Goal: Task Accomplishment & Management: Complete application form

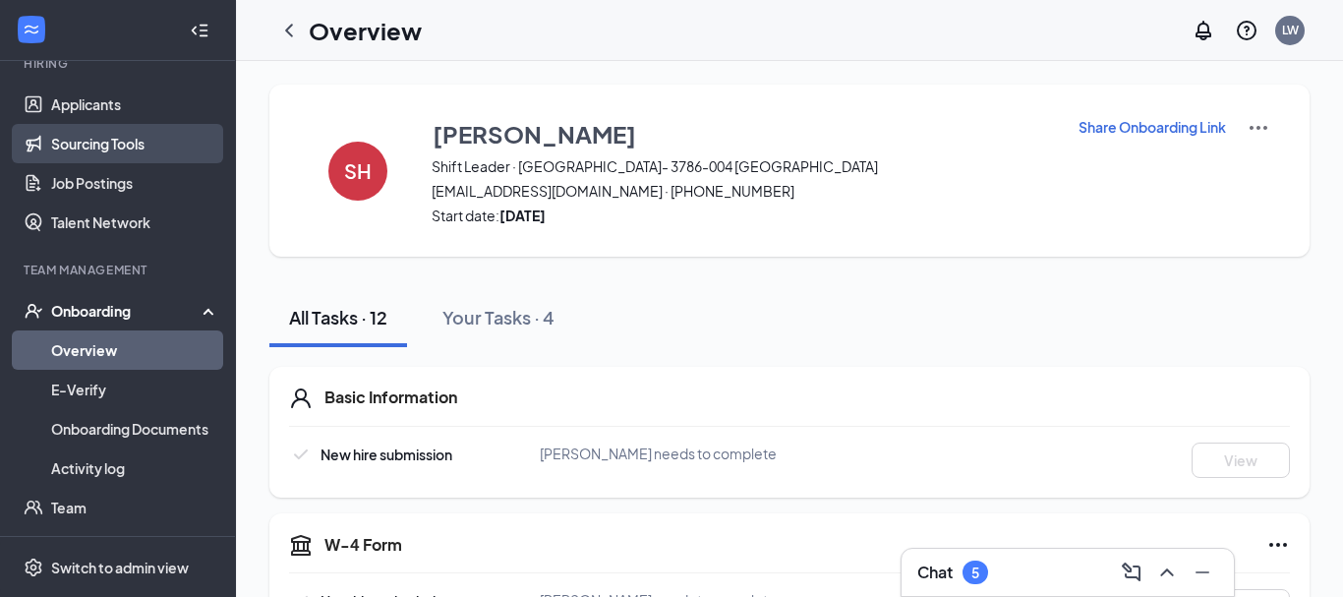
scroll to position [212, 0]
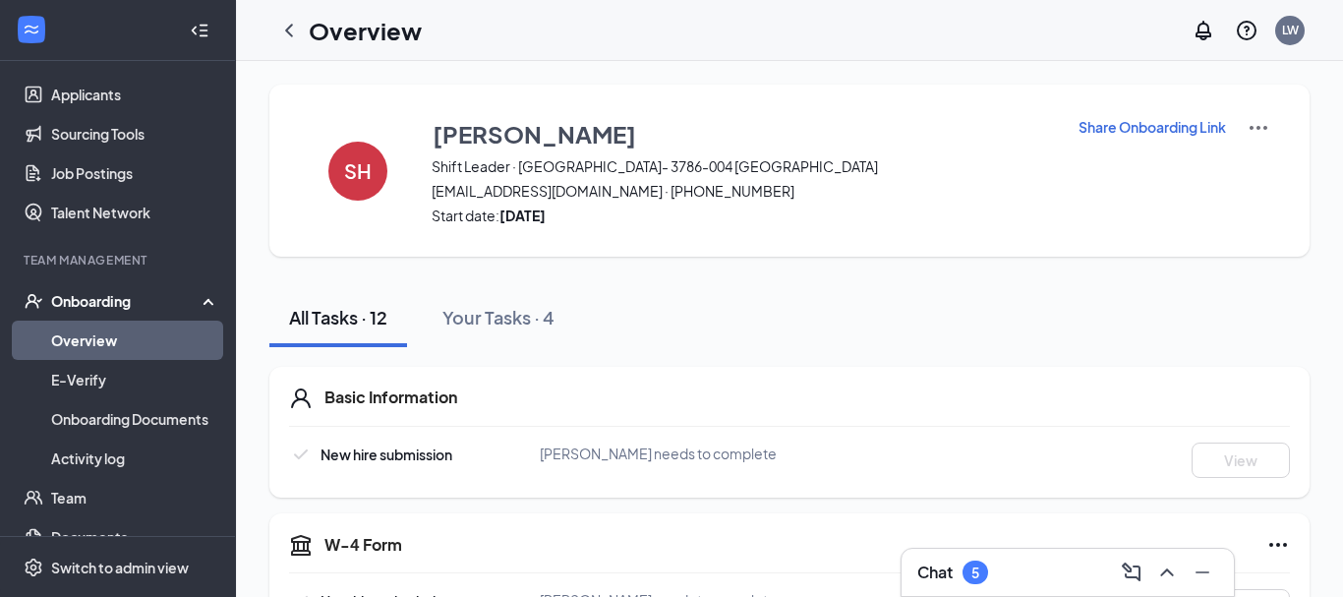
click at [123, 343] on link "Overview" at bounding box center [135, 339] width 168 height 39
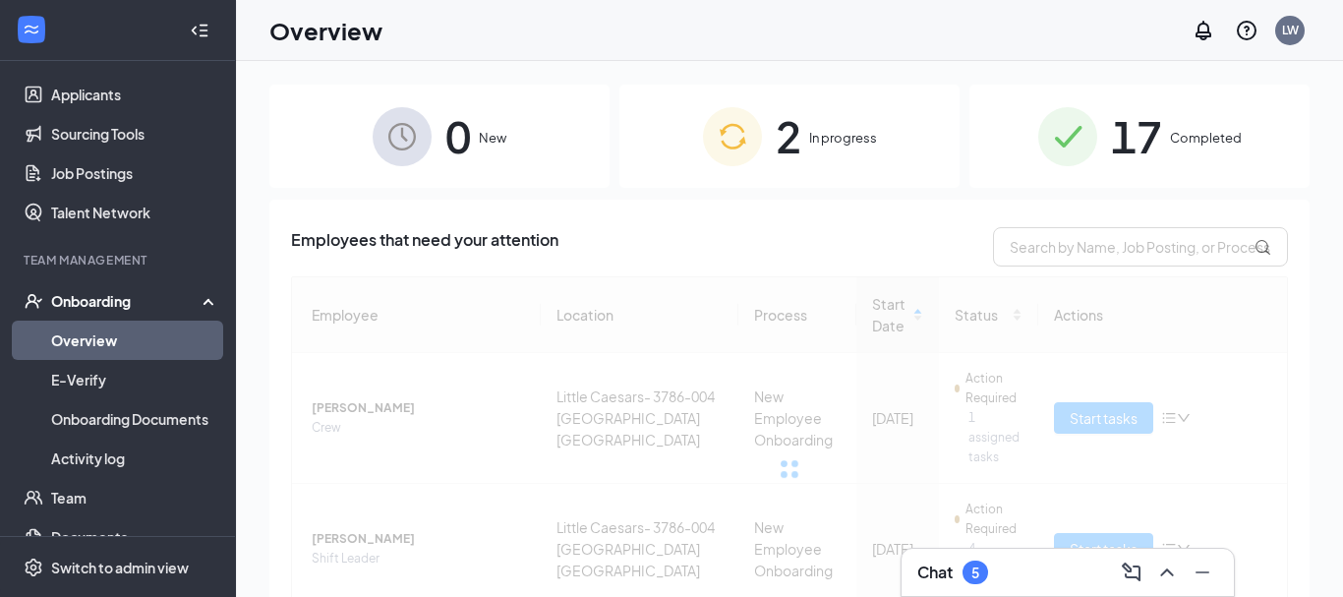
click at [1123, 112] on span "17" at bounding box center [1136, 136] width 51 height 68
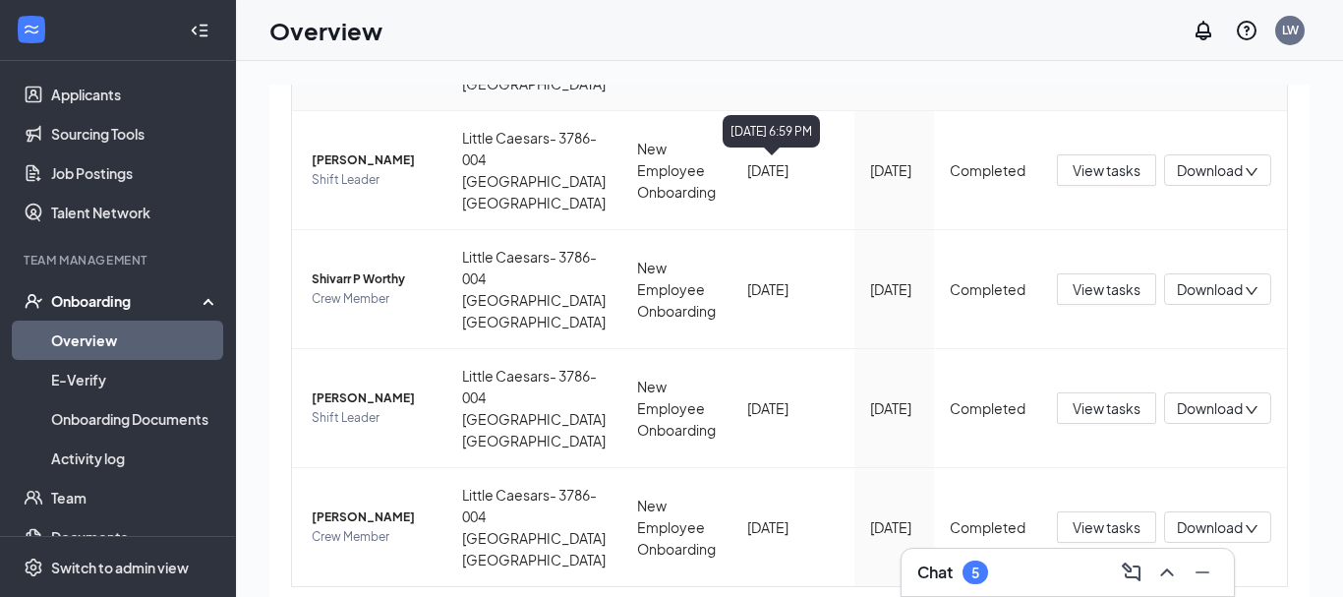
scroll to position [1230, 0]
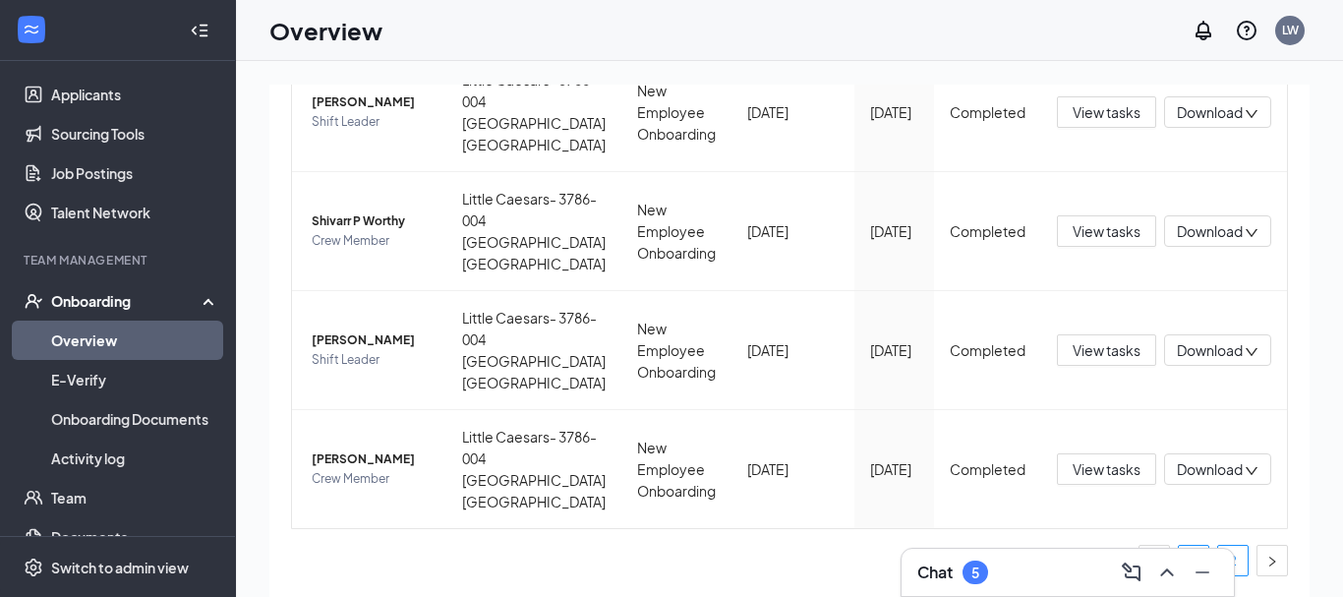
click at [1242, 550] on link "2" at bounding box center [1232, 560] width 29 height 29
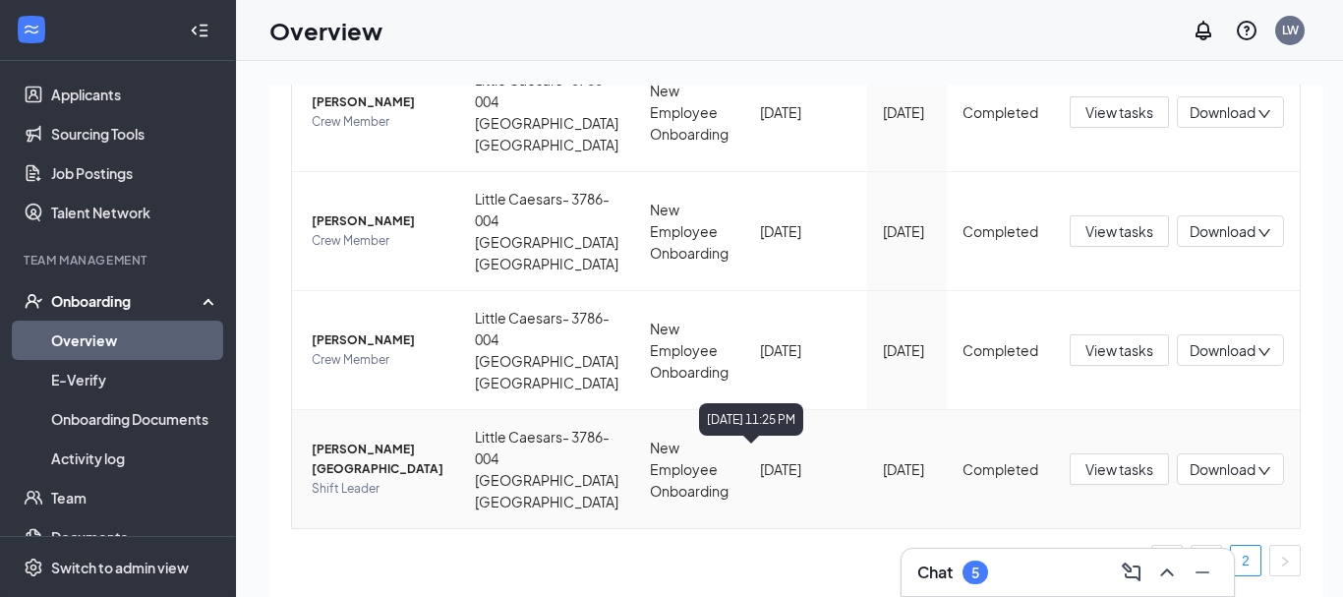
scroll to position [88, 0]
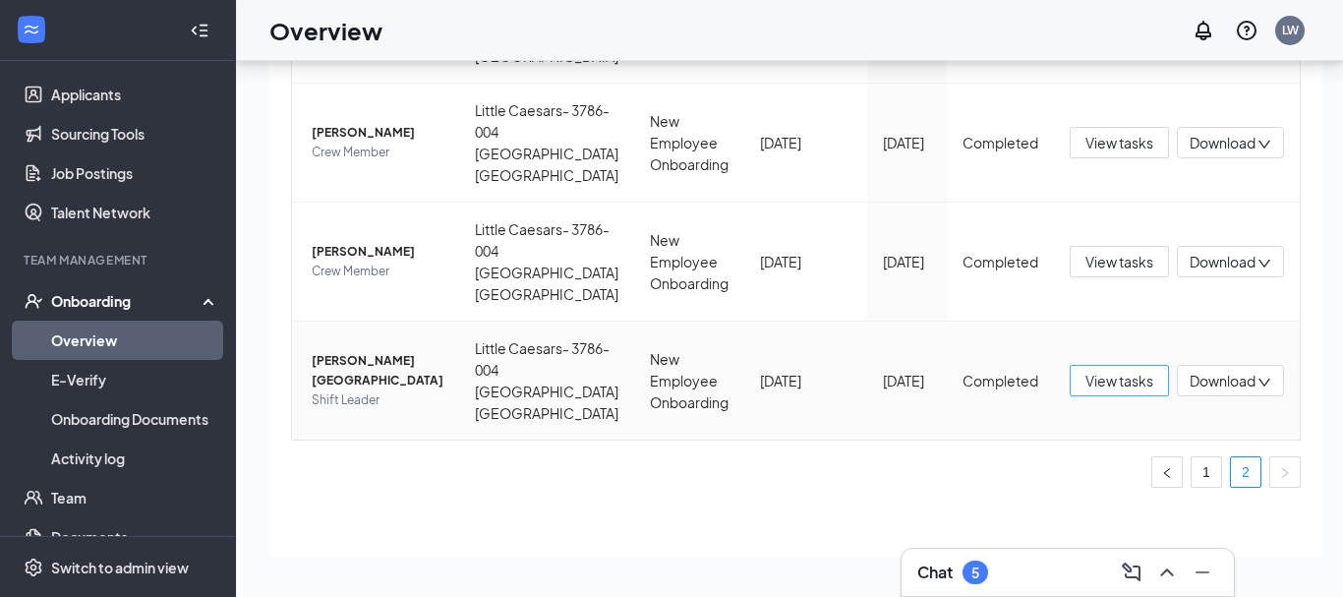
click at [1117, 375] on span "View tasks" at bounding box center [1119, 381] width 68 height 22
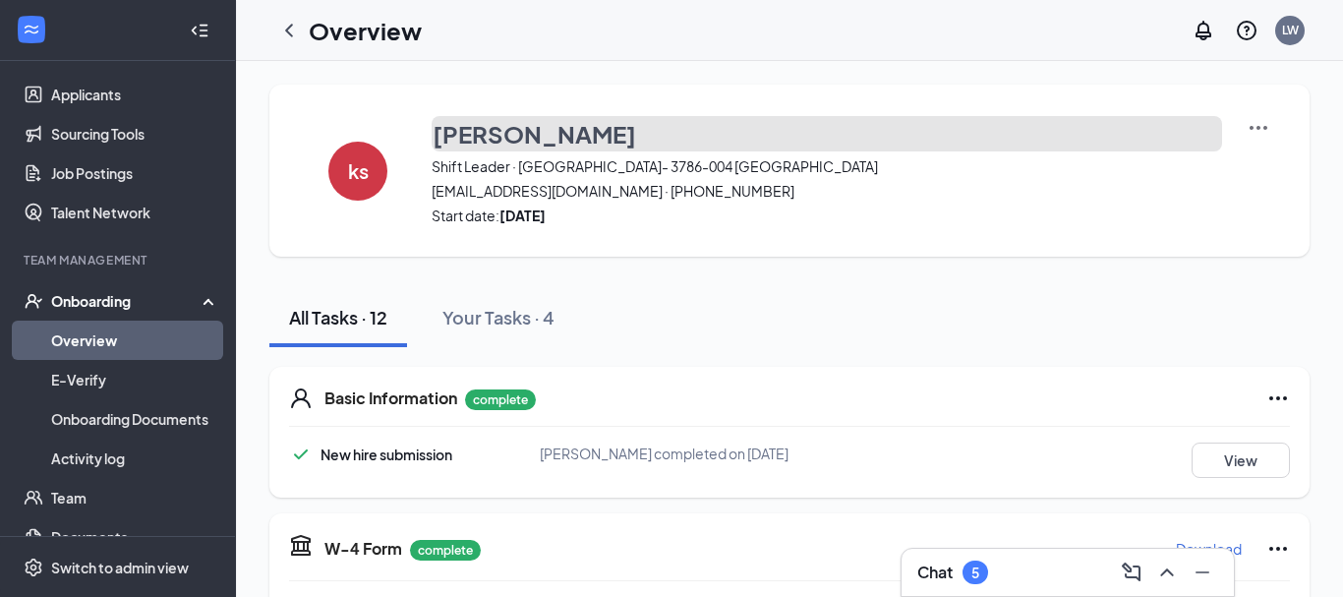
click at [521, 139] on h3 "[PERSON_NAME]" at bounding box center [534, 133] width 203 height 33
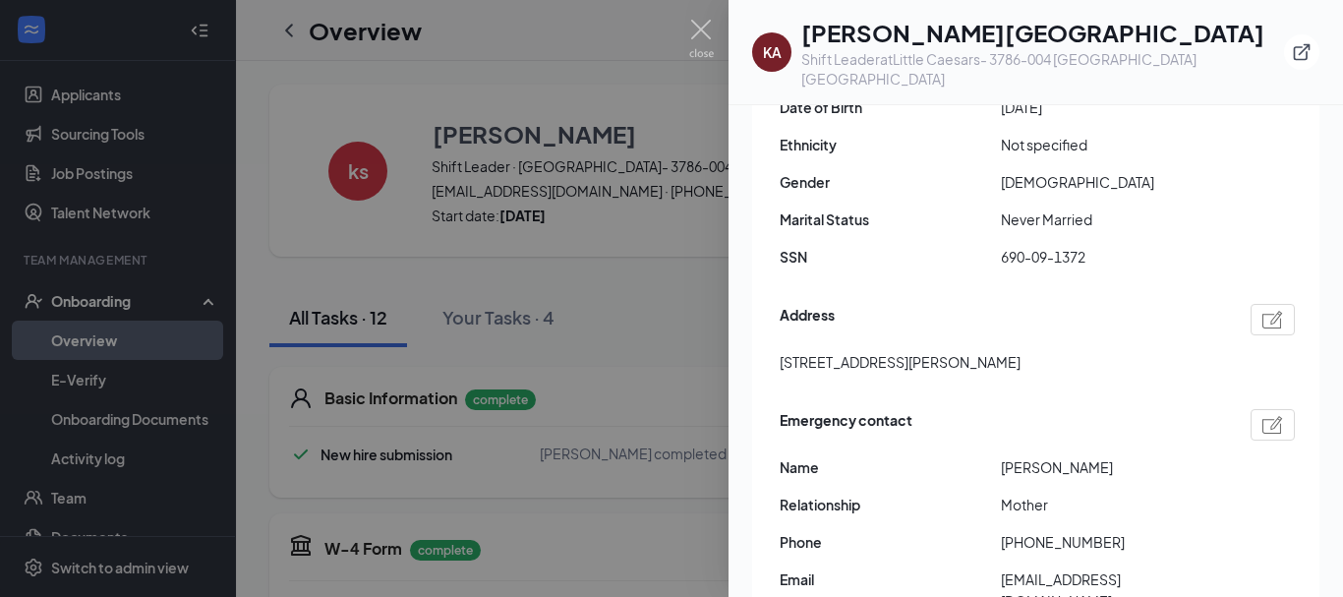
scroll to position [637, 0]
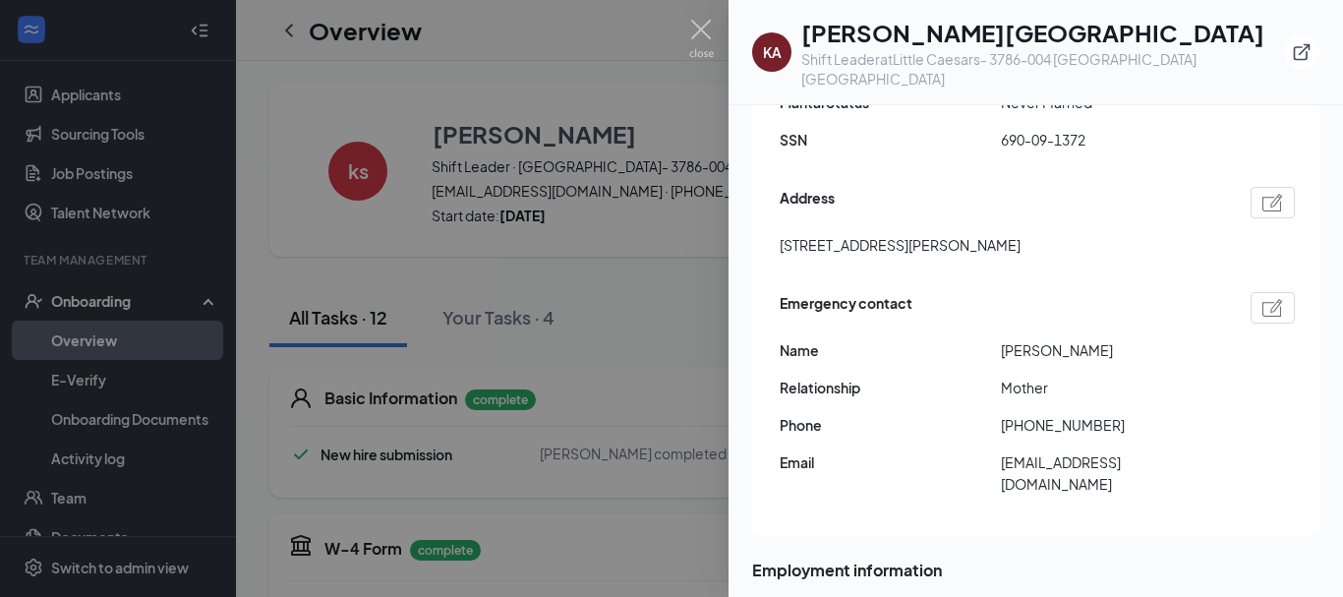
drag, startPoint x: 780, startPoint y: 185, endPoint x: 1057, endPoint y: 185, distance: 276.2
click at [1057, 234] on div "[STREET_ADDRESS][PERSON_NAME]" at bounding box center [1037, 245] width 515 height 22
copy span "[STREET_ADDRESS][PERSON_NAME]"
click at [845, 206] on div "Address [STREET_ADDRESS][PERSON_NAME]" at bounding box center [1037, 226] width 515 height 89
drag, startPoint x: 781, startPoint y: 181, endPoint x: 880, endPoint y: 186, distance: 98.4
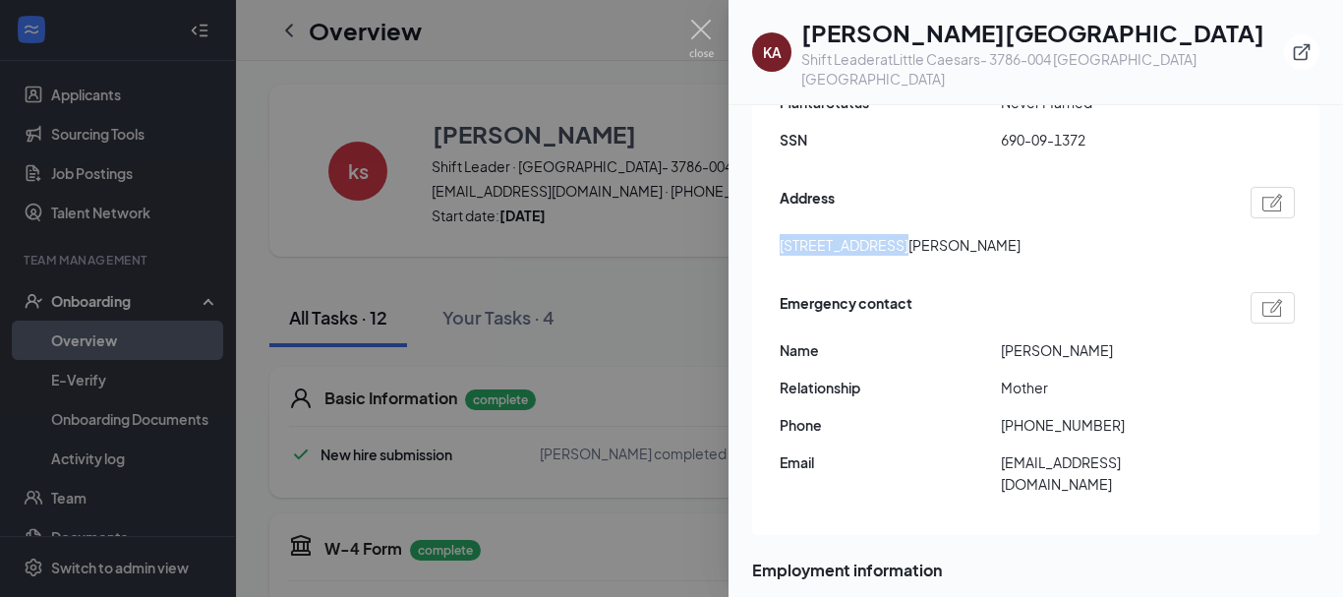
click at [880, 234] on span "[STREET_ADDRESS][PERSON_NAME]" at bounding box center [900, 245] width 241 height 22
copy span "[STREET_ADDRESS]"
click at [953, 292] on div "Emergency contact" at bounding box center [1037, 307] width 515 height 31
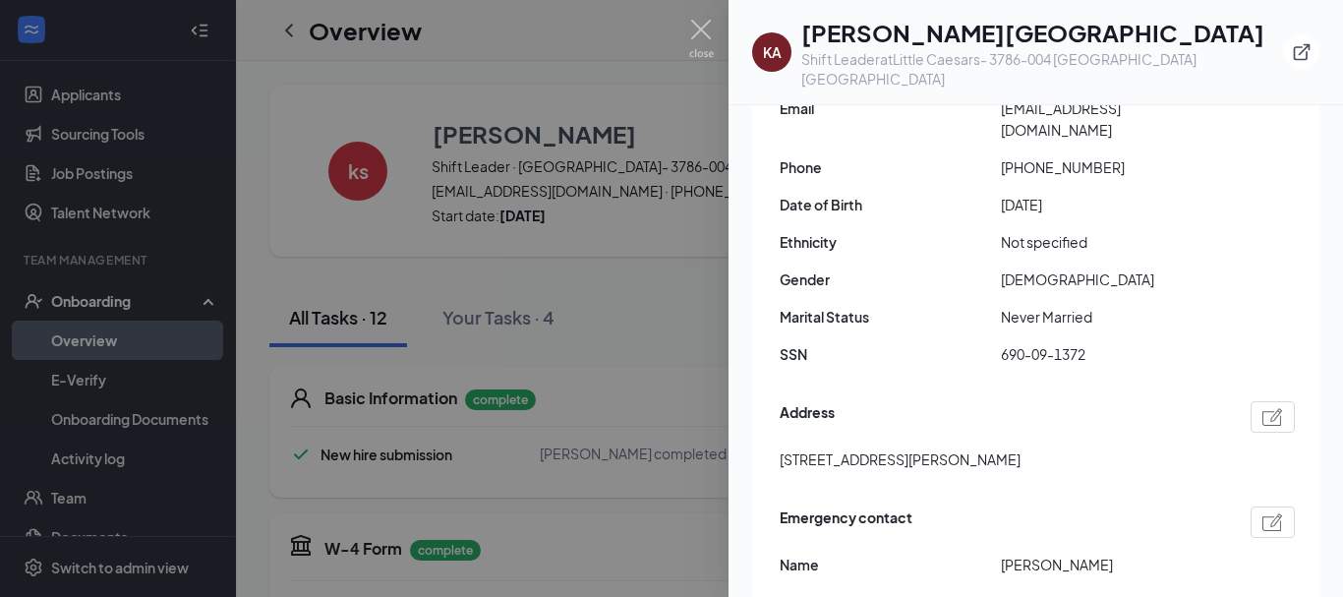
scroll to position [212, 0]
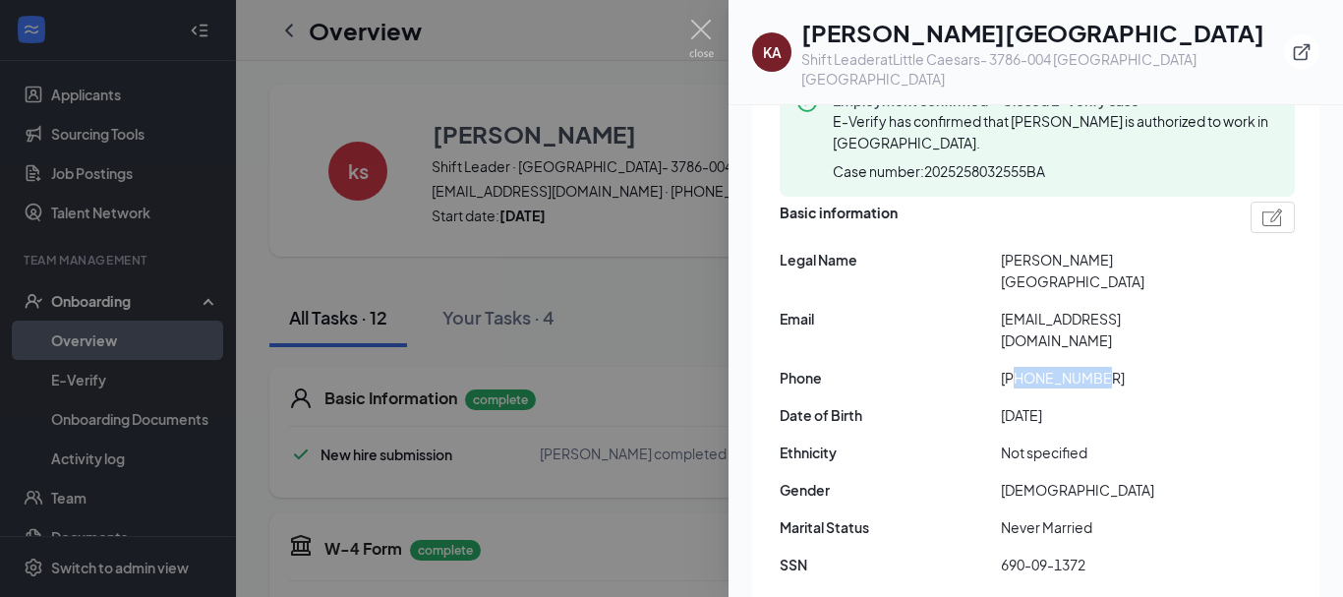
drag, startPoint x: 1019, startPoint y: 318, endPoint x: 1175, endPoint y: 304, distance: 156.0
click at [1175, 304] on div "Basic information Legal Name [PERSON_NAME] Email [EMAIL_ADDRESS][DOMAIN_NAME] P…" at bounding box center [1037, 394] width 515 height 394
copy span "7044216651"
click at [921, 340] on div "Basic information Legal Name [PERSON_NAME] Email [EMAIL_ADDRESS][DOMAIN_NAME] P…" at bounding box center [1037, 394] width 515 height 394
click at [608, 263] on div at bounding box center [671, 298] width 1343 height 597
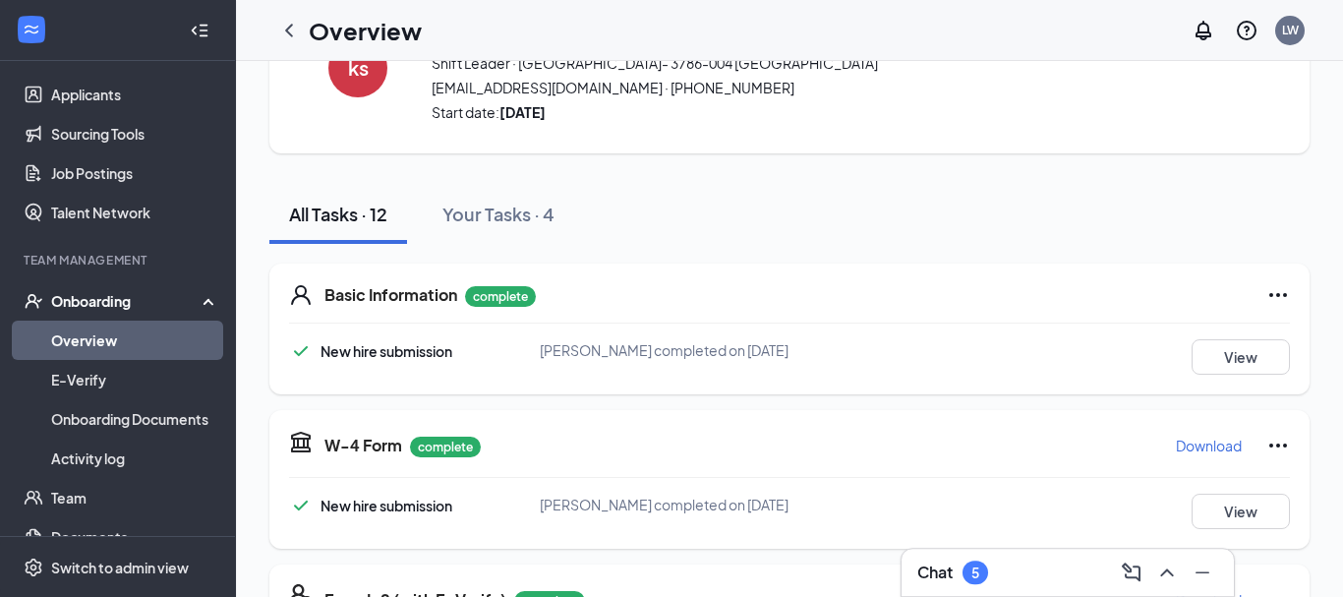
scroll to position [0, 0]
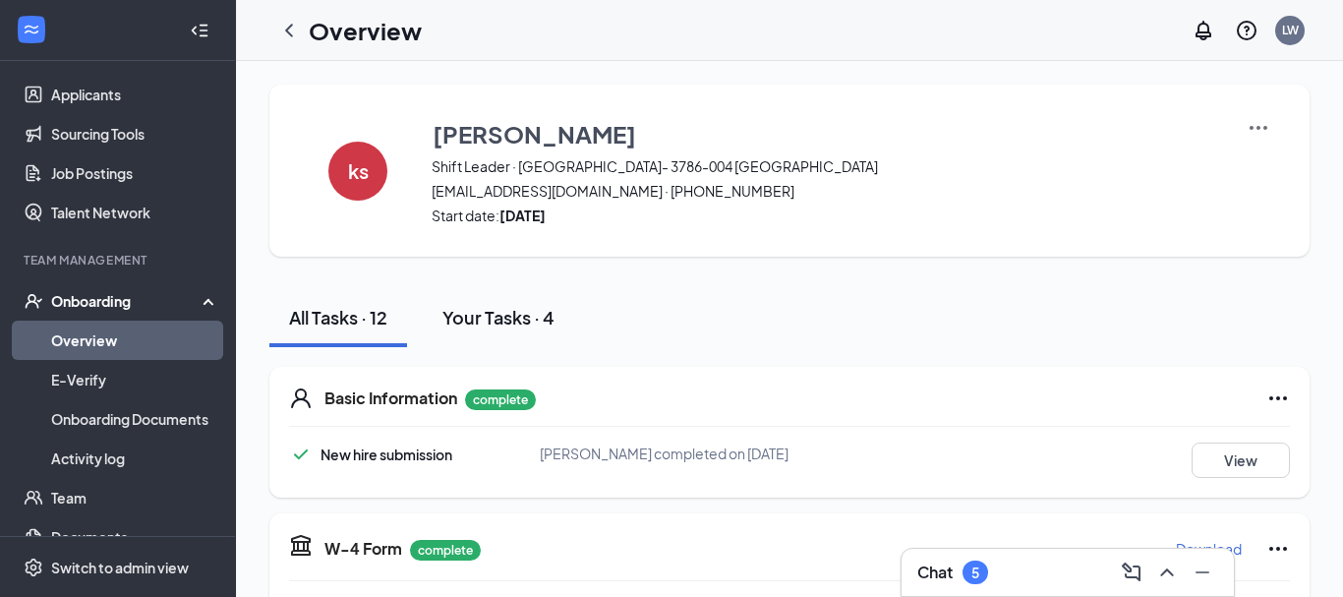
click at [468, 293] on button "Your Tasks · 4" at bounding box center [498, 317] width 151 height 59
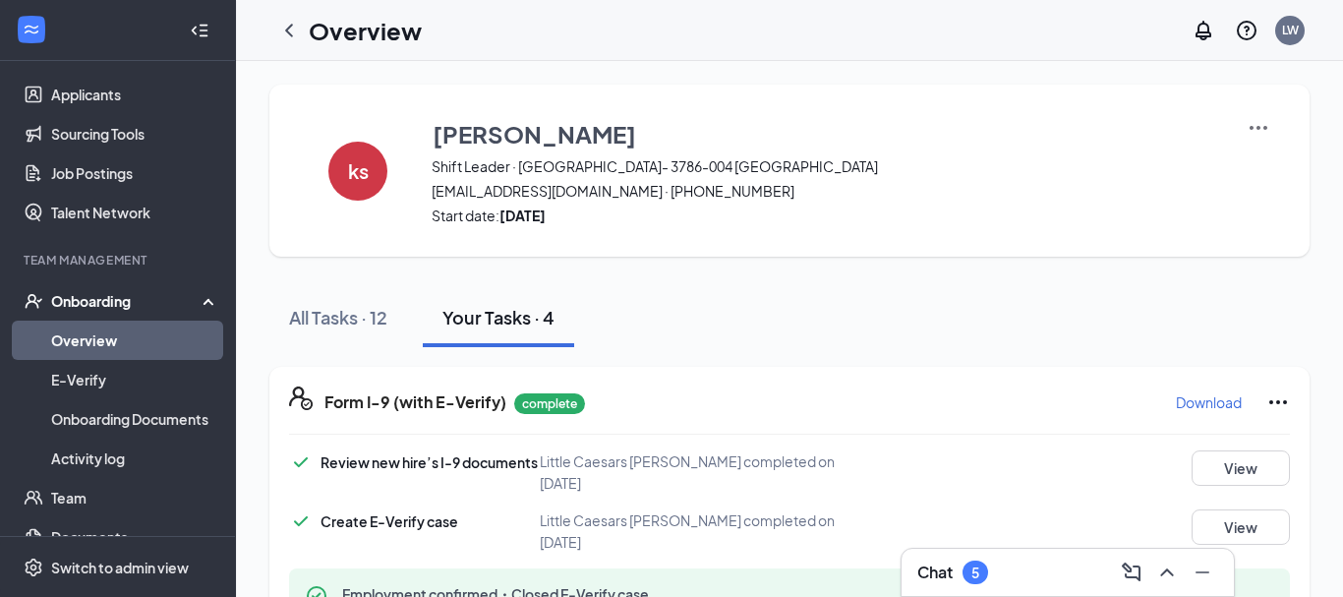
click at [110, 345] on link "Overview" at bounding box center [135, 339] width 168 height 39
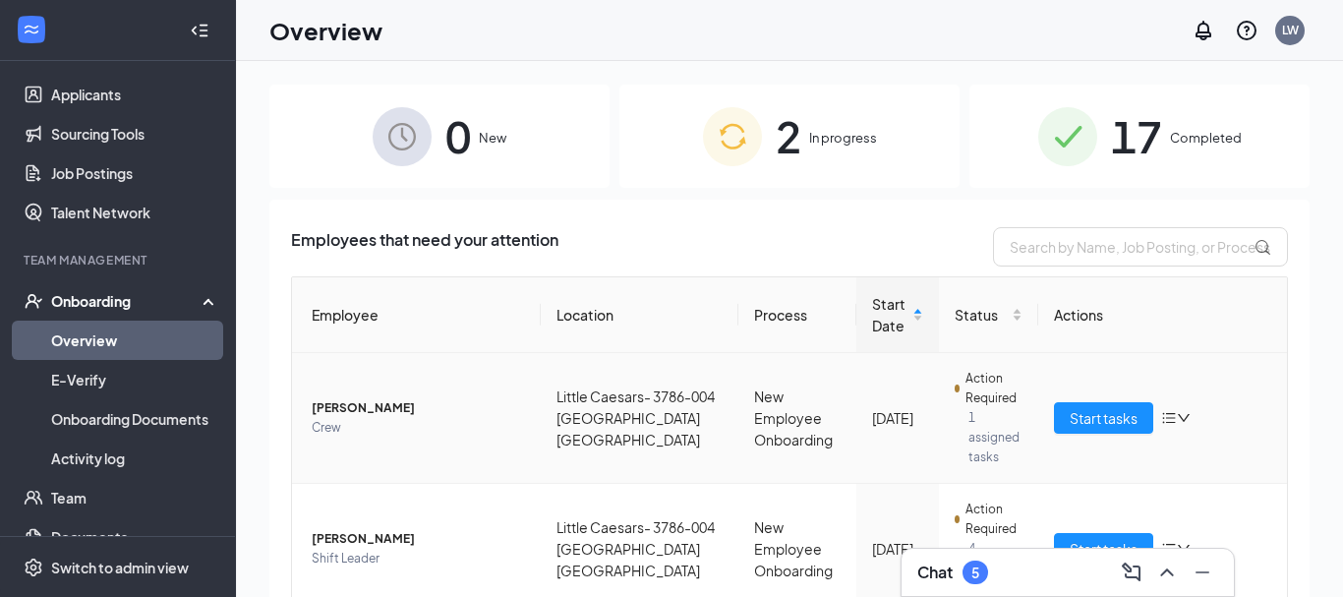
scroll to position [46, 0]
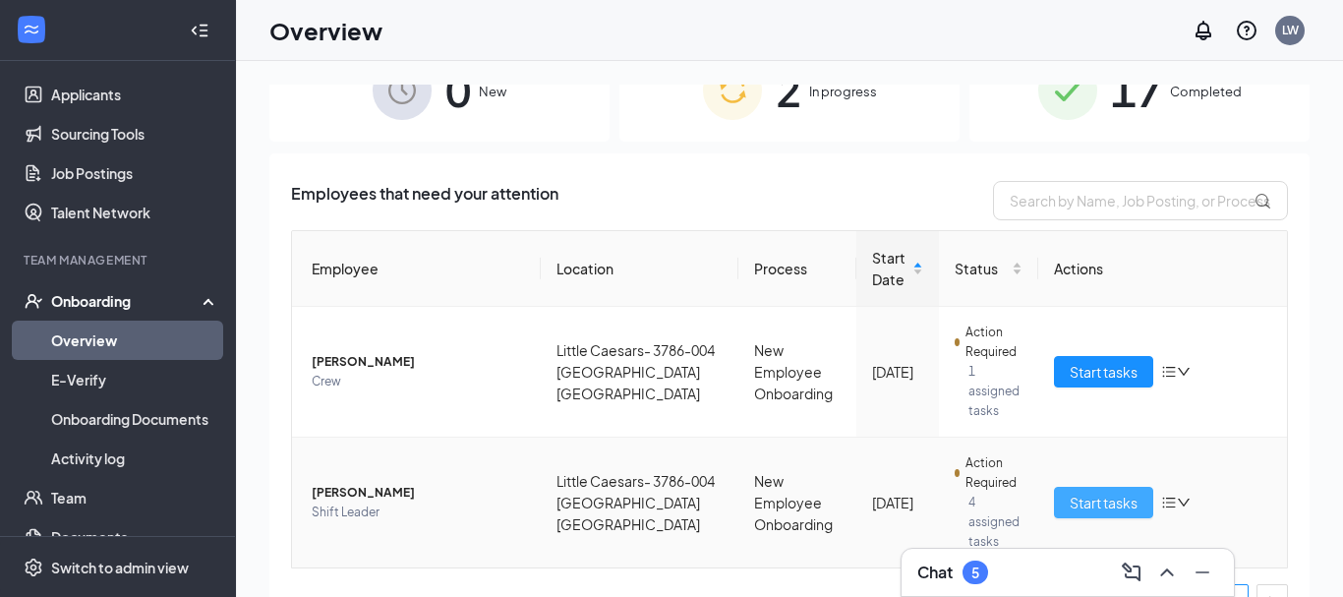
click at [1093, 491] on span "Start tasks" at bounding box center [1103, 502] width 68 height 22
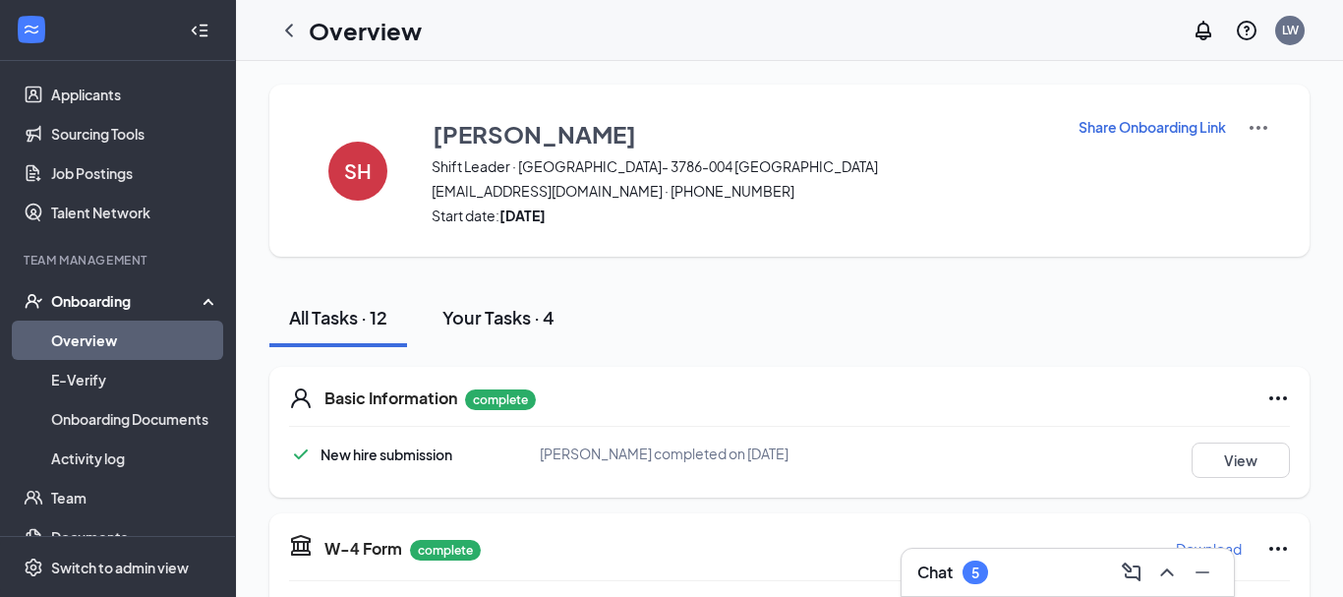
click at [474, 331] on button "Your Tasks · 4" at bounding box center [498, 317] width 151 height 59
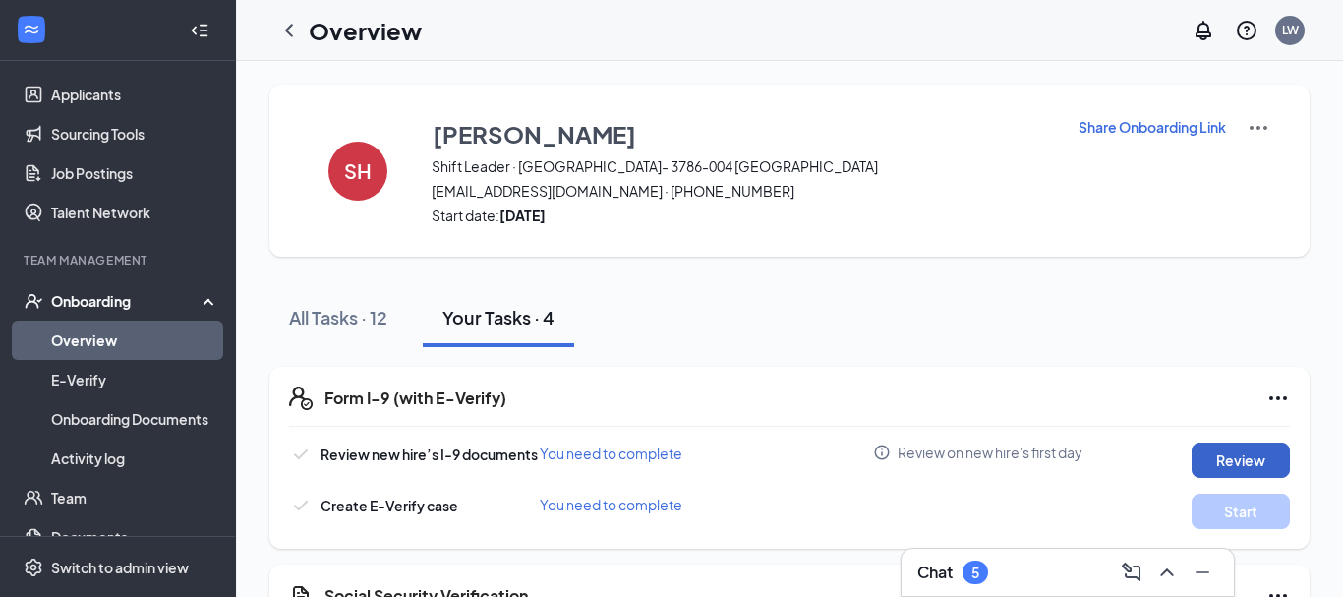
click at [1246, 462] on button "Review" at bounding box center [1240, 459] width 98 height 35
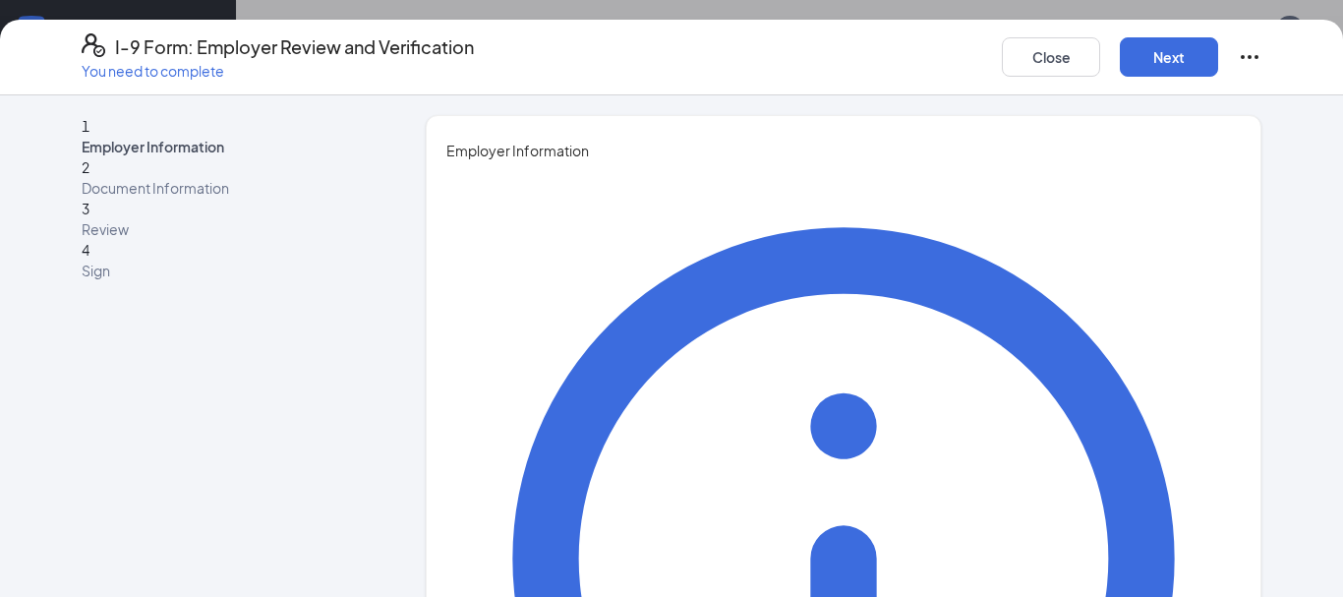
type input "[PERSON_NAME]"
type input "General Manager"
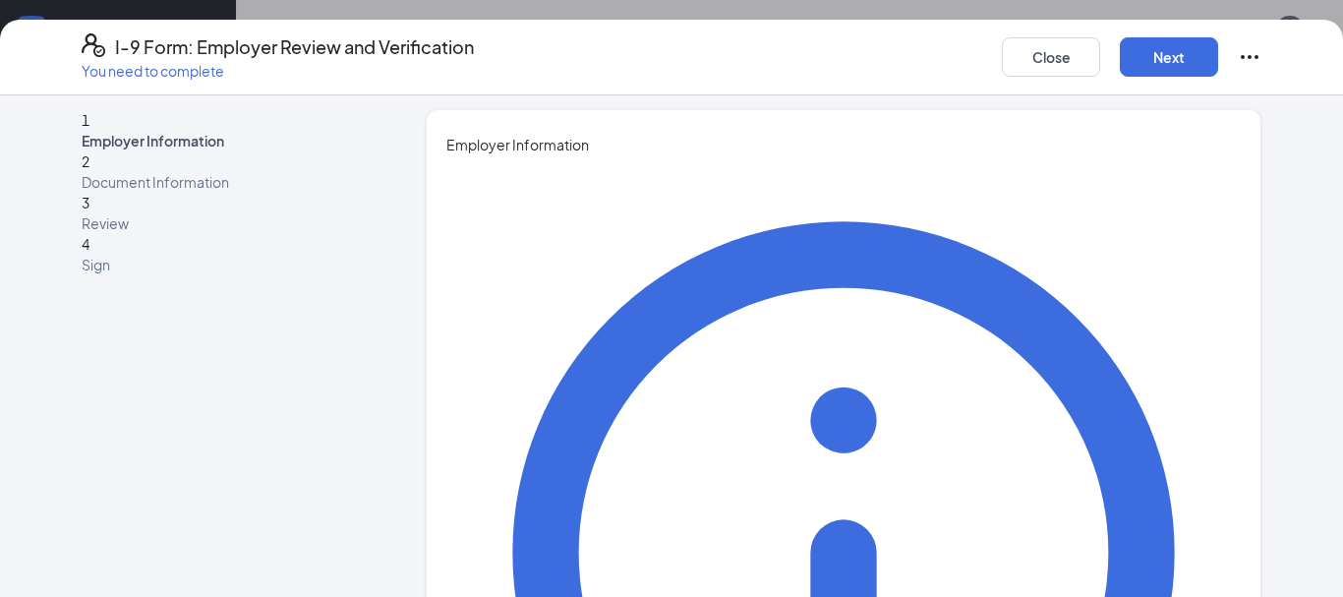
type input "[EMAIL_ADDRESS][DOMAIN_NAME]"
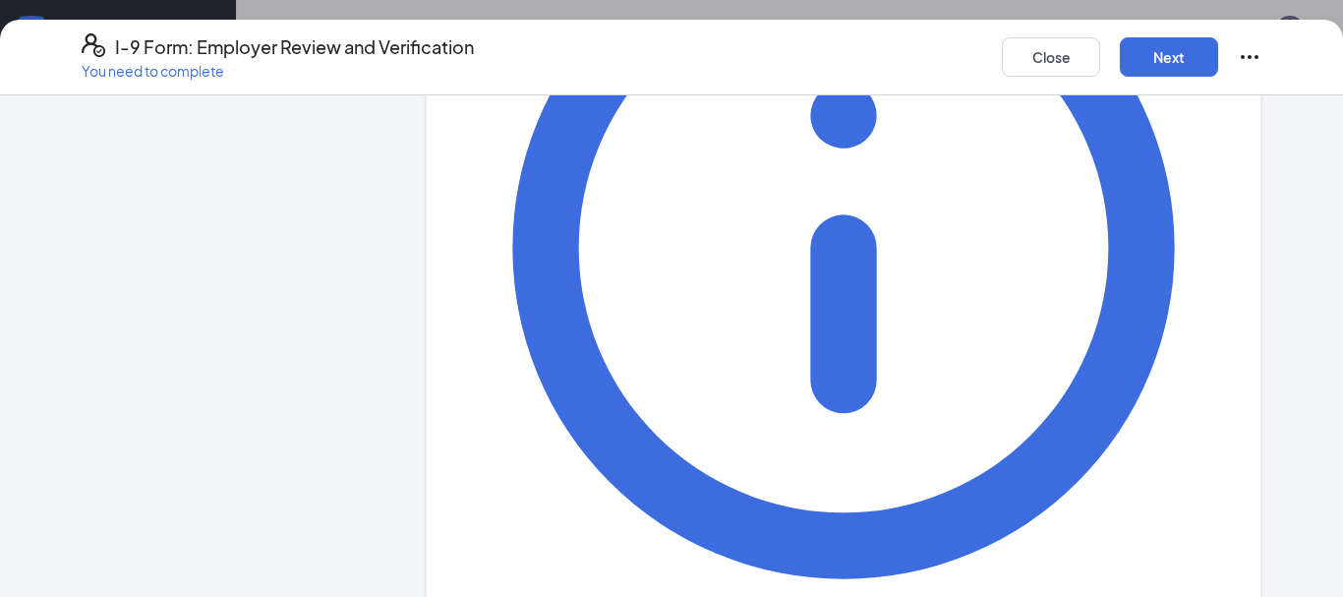
type input "1"
type input "7"
type input "1"
type input "7049191111"
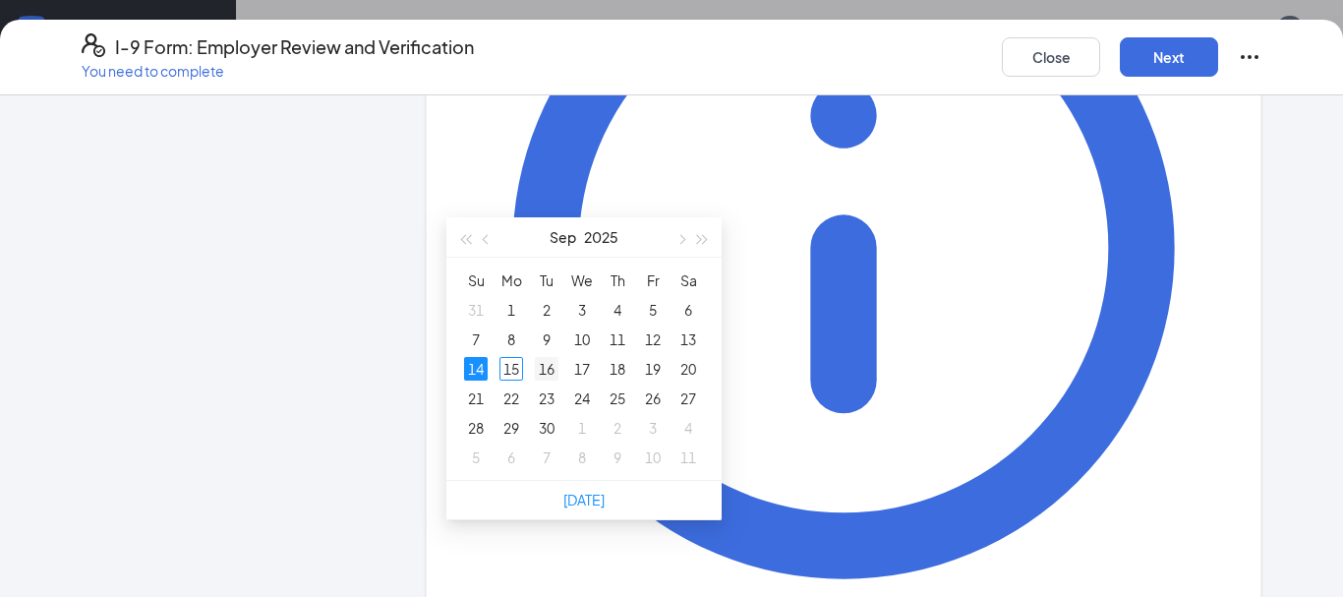
type input "[DATE]"
click at [550, 357] on div "16" at bounding box center [547, 369] width 24 height 24
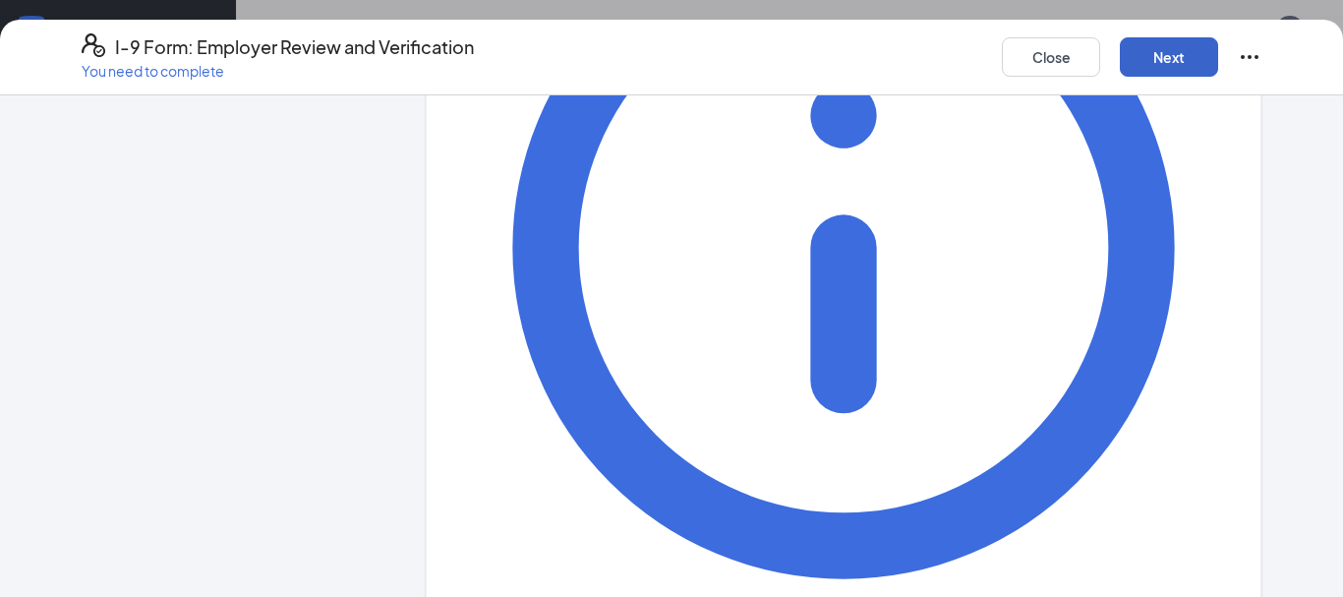
click at [1160, 56] on button "Next" at bounding box center [1169, 56] width 98 height 39
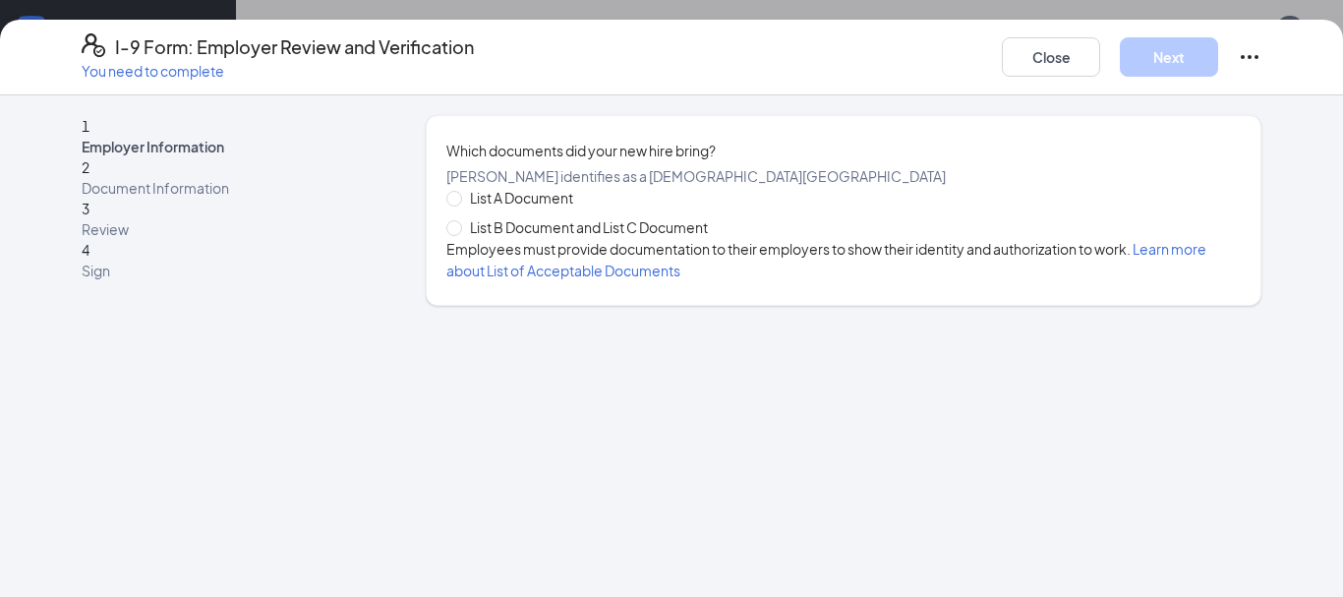
scroll to position [0, 0]
click at [570, 238] on span "List B Document and List C Document" at bounding box center [589, 227] width 254 height 22
click at [460, 234] on input "List B Document and List C Document" at bounding box center [453, 227] width 14 height 14
radio input "true"
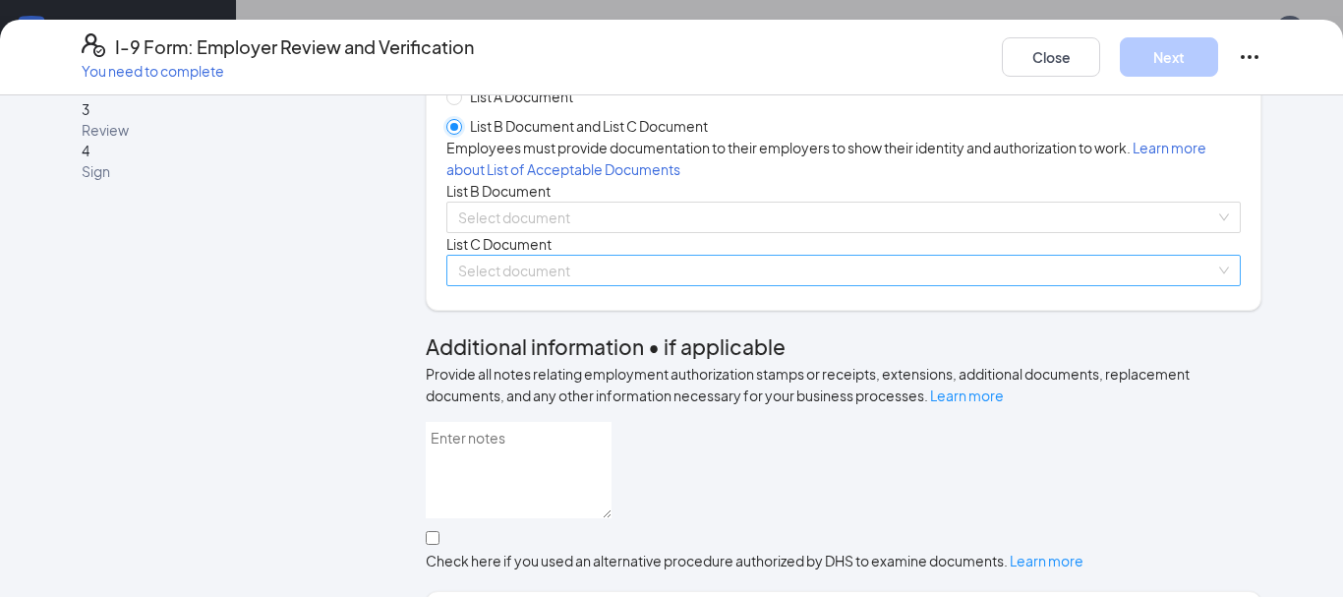
scroll to position [212, 0]
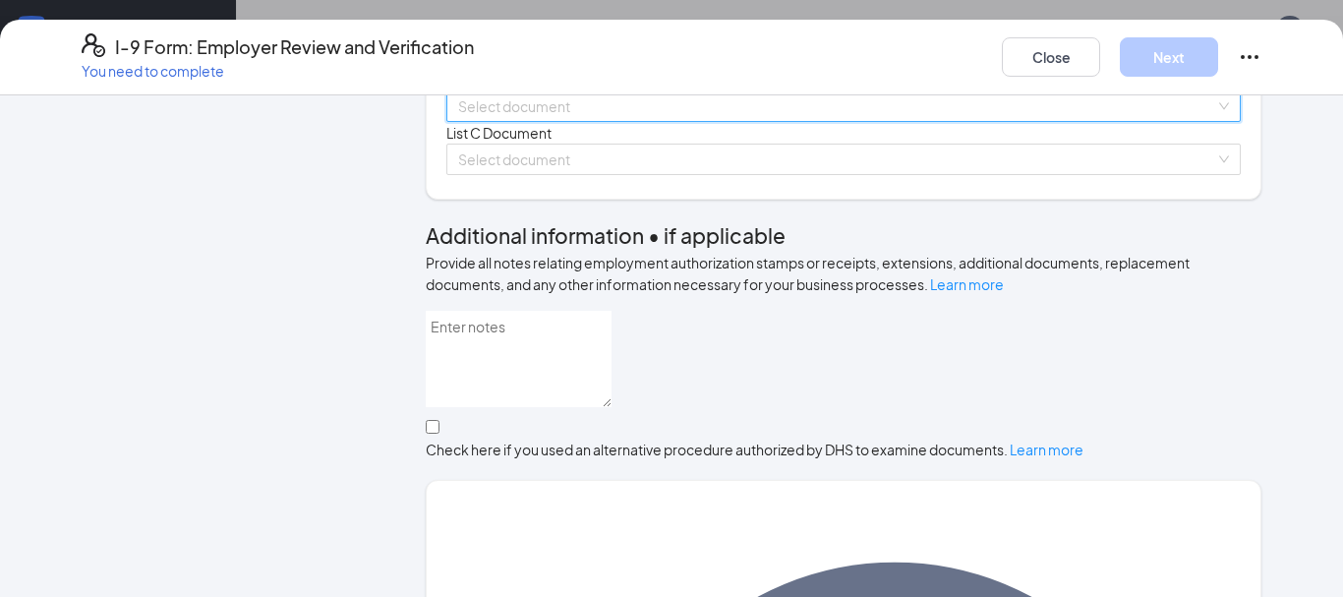
click at [687, 121] on input "search" at bounding box center [836, 105] width 757 height 29
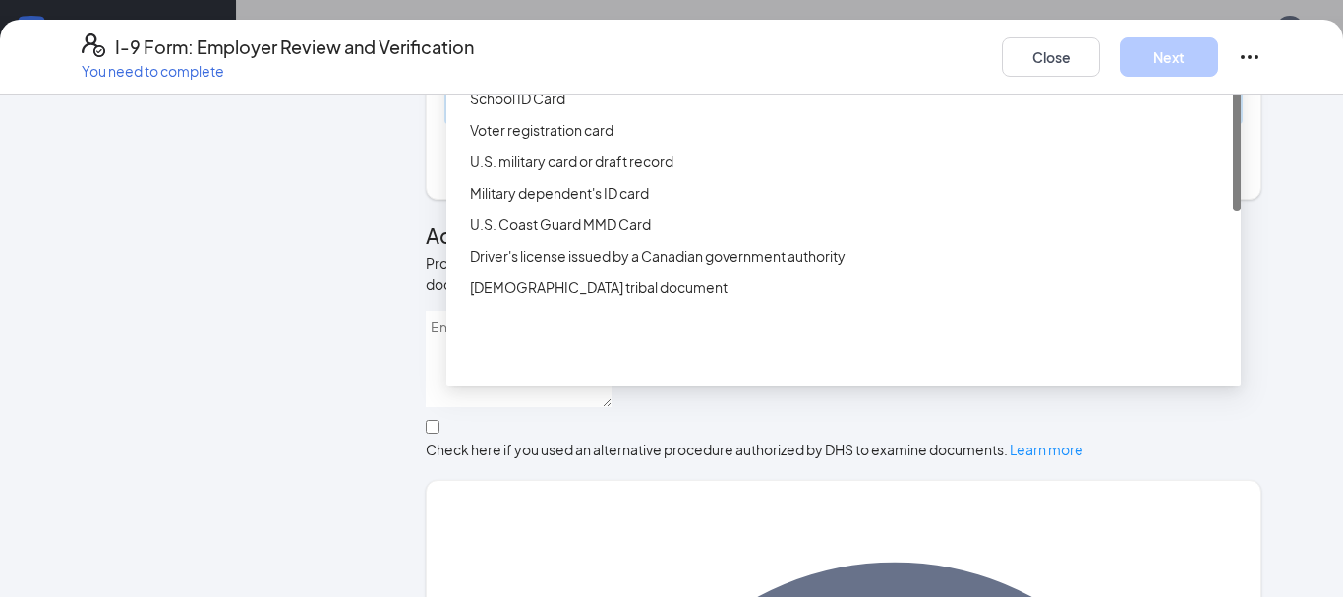
click at [260, 230] on div "Employer Information 2 Document Information 3 Review 4 Sign" at bounding box center [229, 589] width 295 height 1372
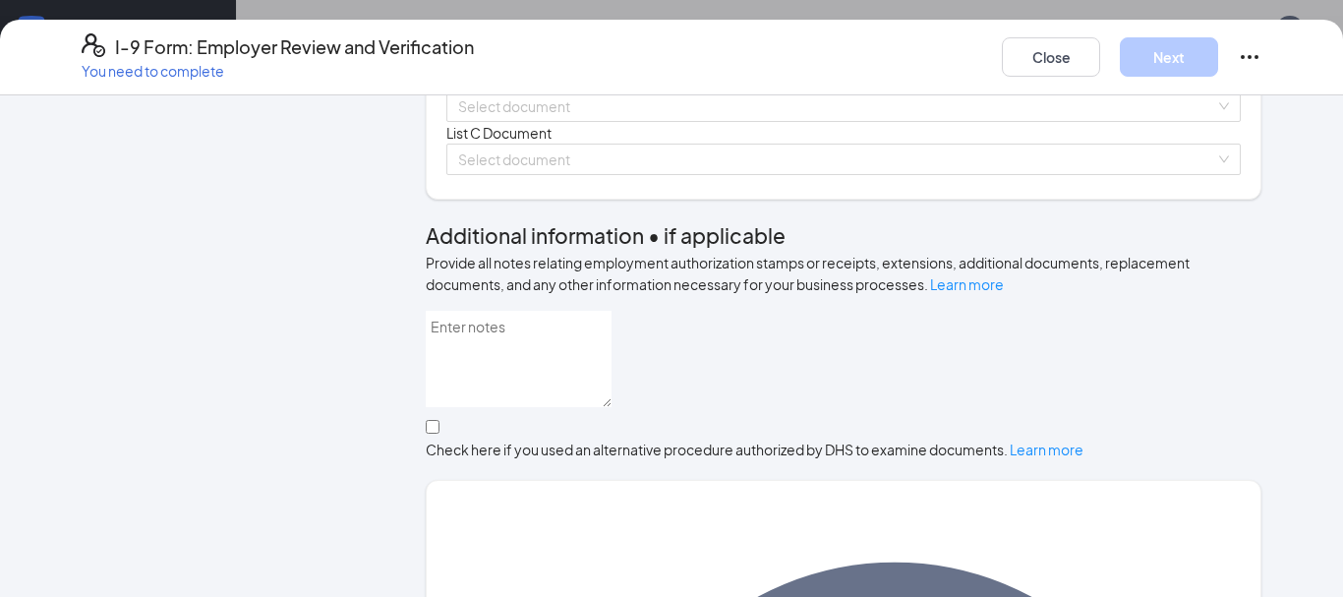
drag, startPoint x: 604, startPoint y: 37, endPoint x: 673, endPoint y: 188, distance: 165.8
click at [604, 81] on h2 "I-9 Form: Employer Review and Verification You need to complete Close Next" at bounding box center [671, 56] width 1343 height 47
click at [1039, 63] on button "Close" at bounding box center [1051, 56] width 98 height 39
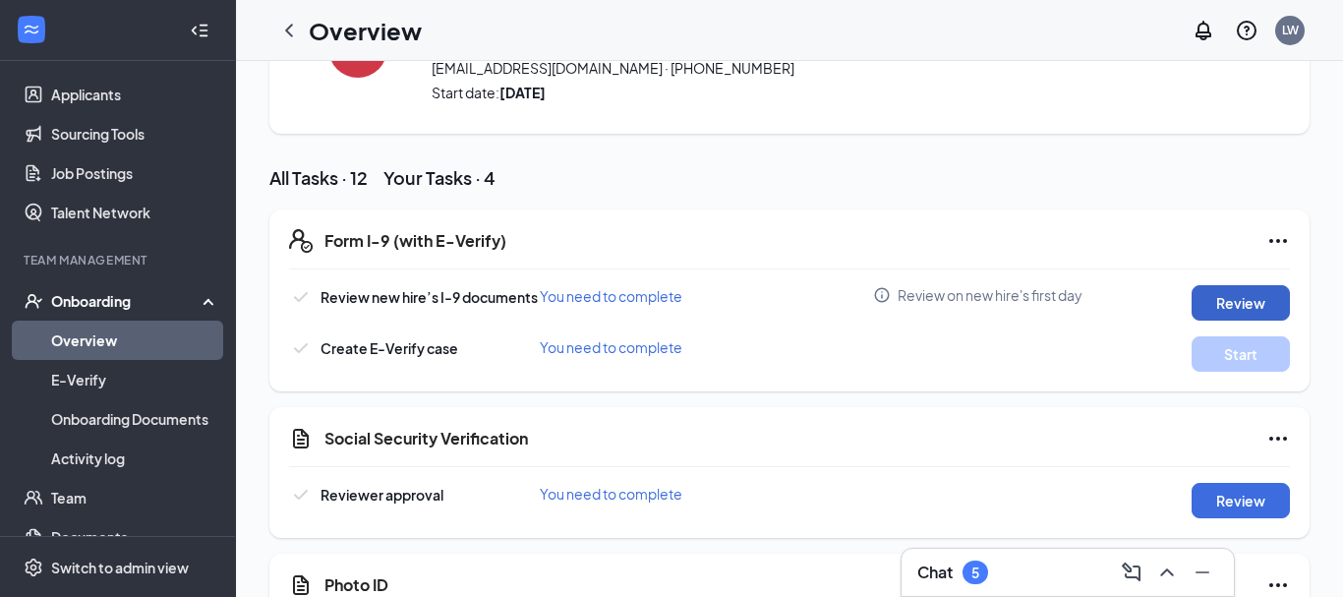
scroll to position [0, 0]
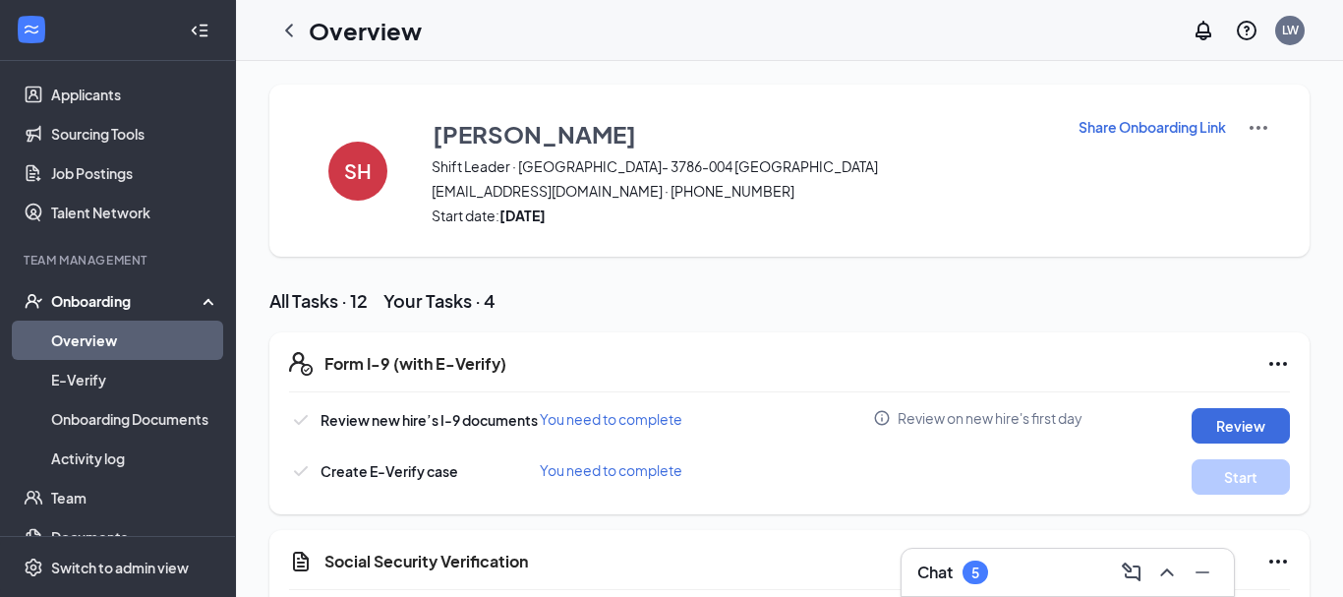
drag, startPoint x: 363, startPoint y: 312, endPoint x: 446, endPoint y: 282, distance: 88.6
click at [364, 312] on div "All Tasks · 12" at bounding box center [318, 300] width 98 height 25
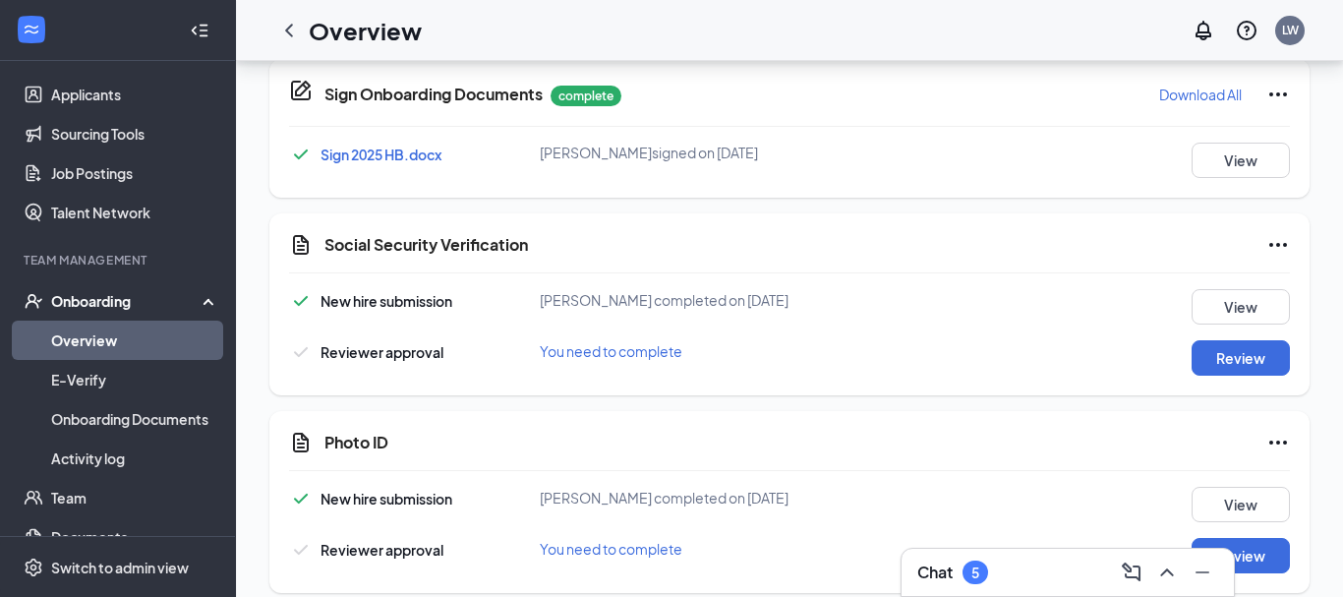
scroll to position [252, 0]
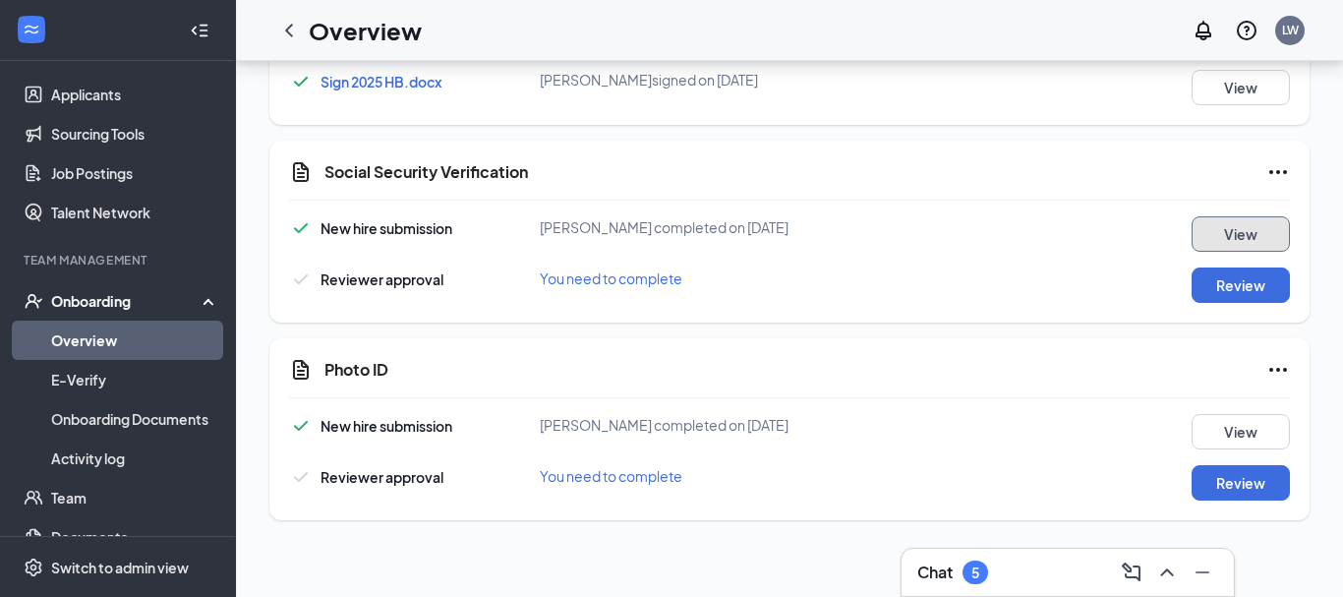
click at [1250, 237] on button "View" at bounding box center [1240, 233] width 98 height 35
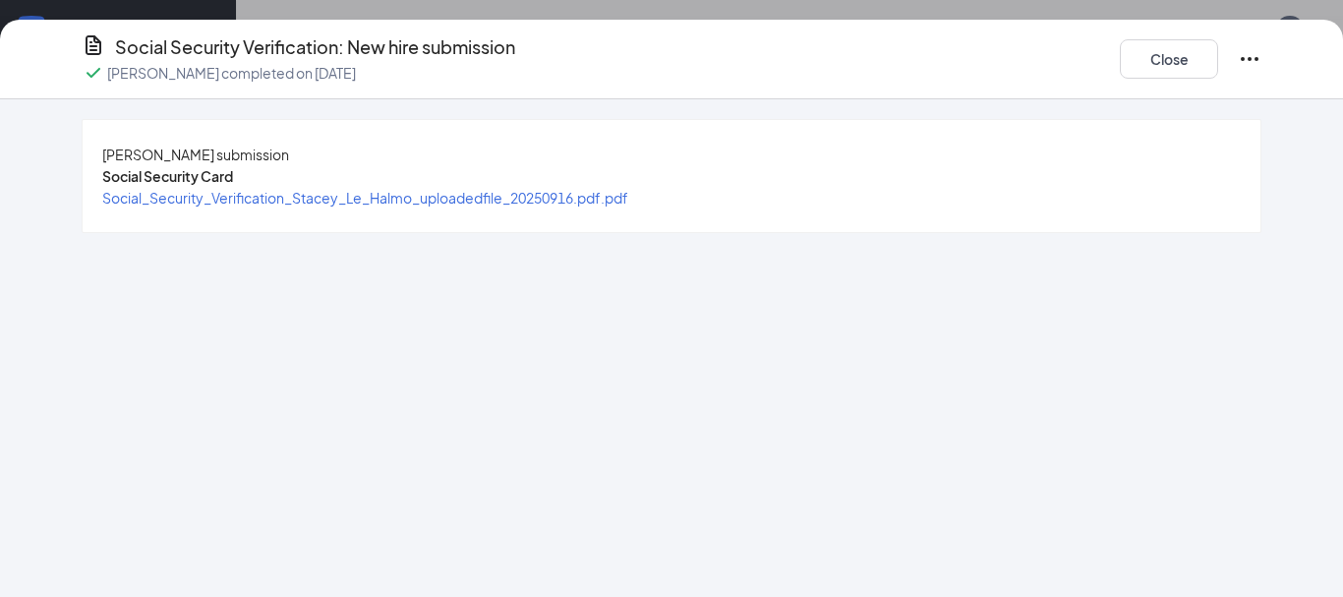
click at [627, 206] on span "Social_Security_Verification_Stacey_Le_Halmo_uploadedfile_20250916.pdf.pdf" at bounding box center [365, 198] width 526 height 18
click at [655, 13] on div "Social Security Verification: New hire submission [PERSON_NAME] completed on [D…" at bounding box center [671, 298] width 1343 height 597
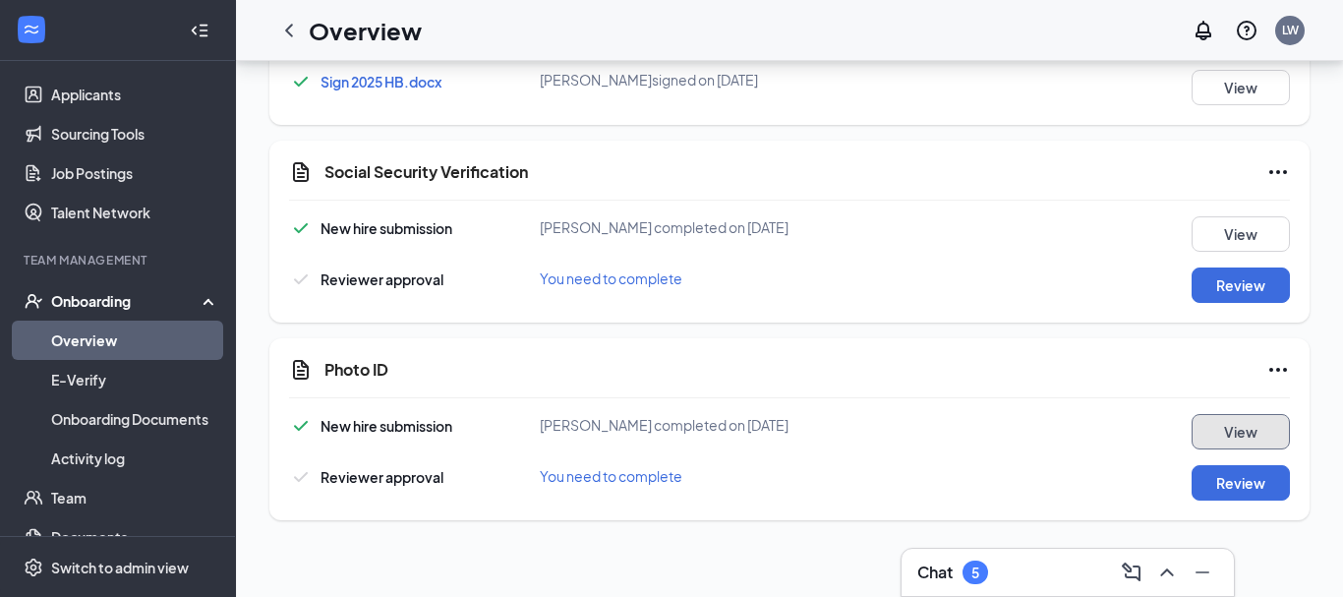
click at [1223, 424] on button "View" at bounding box center [1240, 431] width 98 height 35
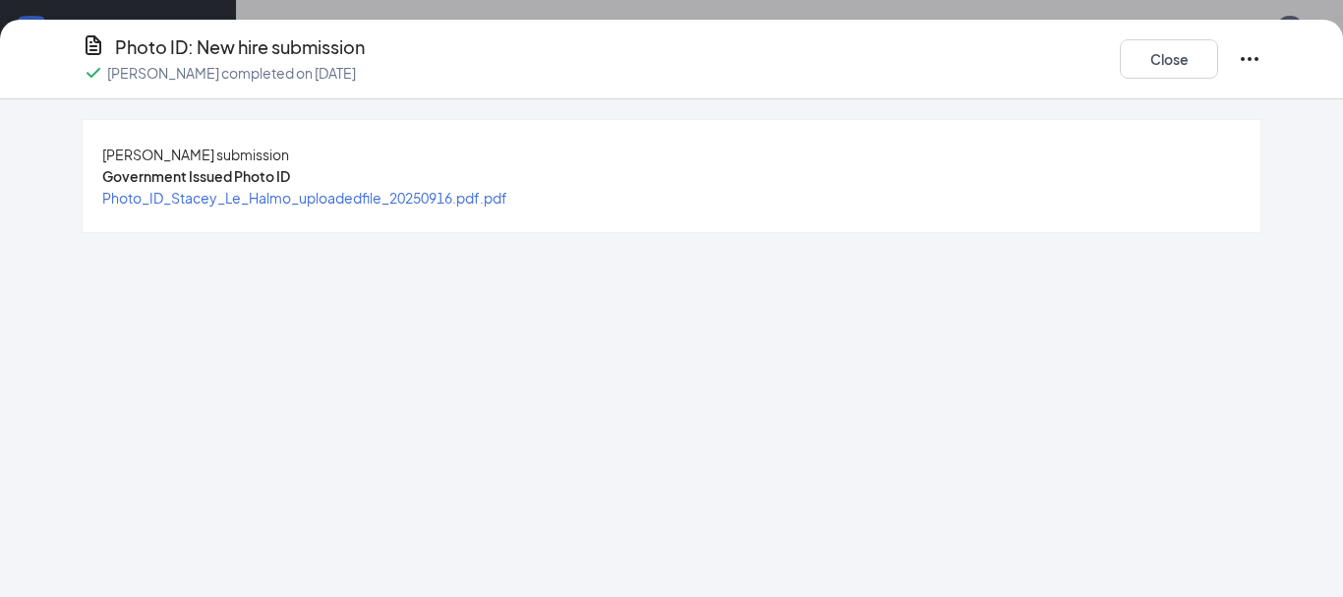
click at [451, 206] on span "Photo_ID_Stacey_Le_Halmo_uploadedfile_20250916.pdf.pdf" at bounding box center [304, 198] width 405 height 18
click at [1168, 55] on button "Close" at bounding box center [1169, 58] width 98 height 39
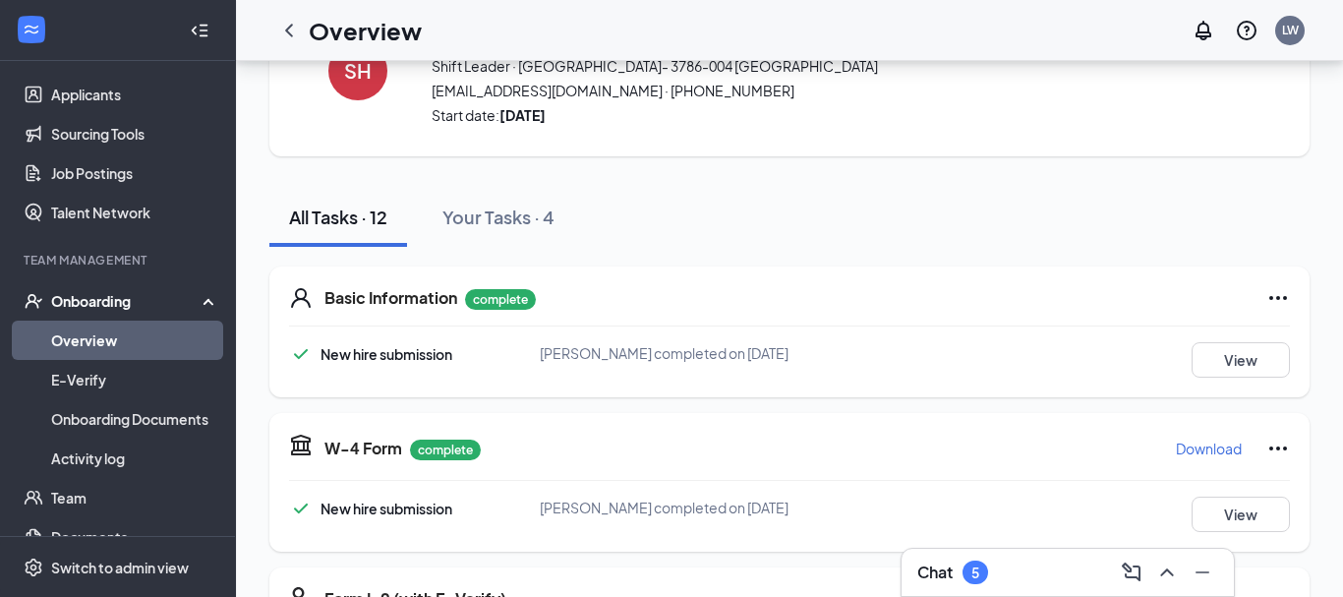
scroll to position [0, 0]
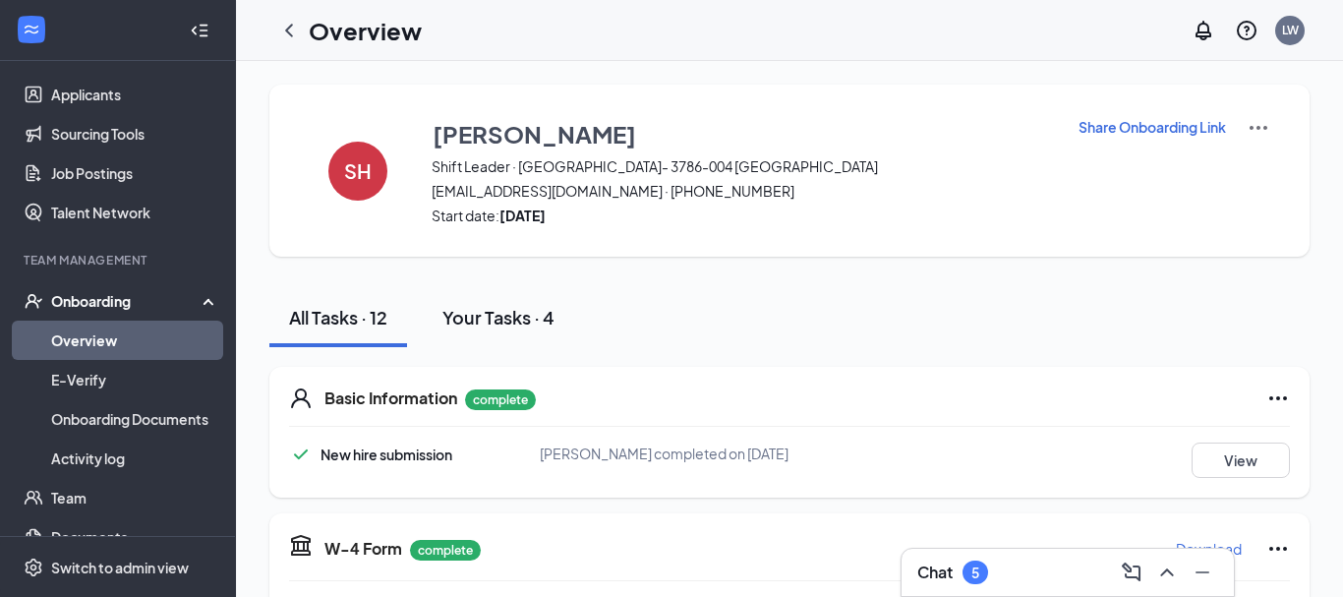
click at [532, 309] on div "Your Tasks · 4" at bounding box center [498, 317] width 112 height 25
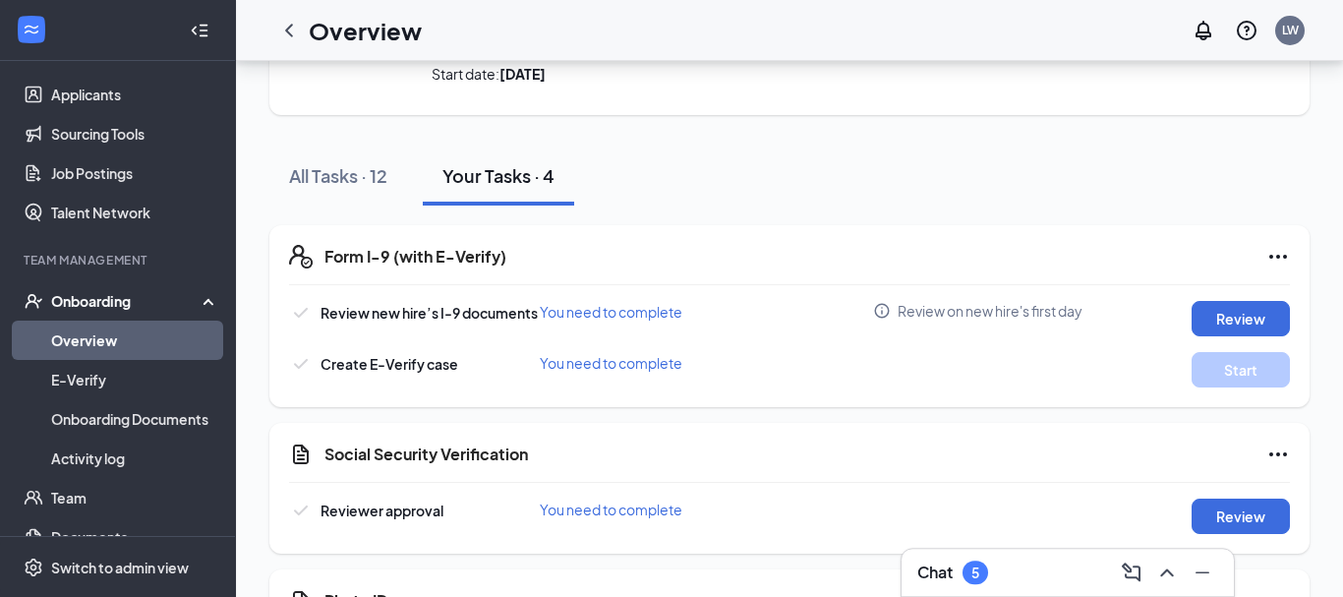
scroll to position [268, 0]
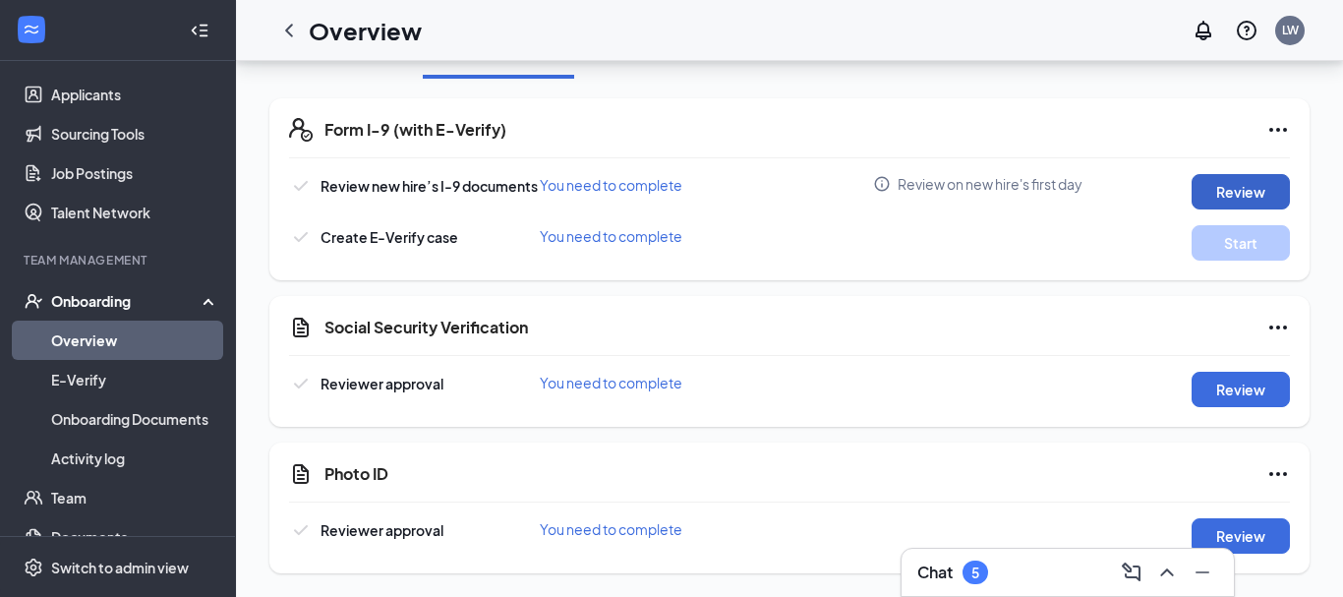
click at [1235, 185] on button "Review" at bounding box center [1240, 191] width 98 height 35
type input "[DATE]"
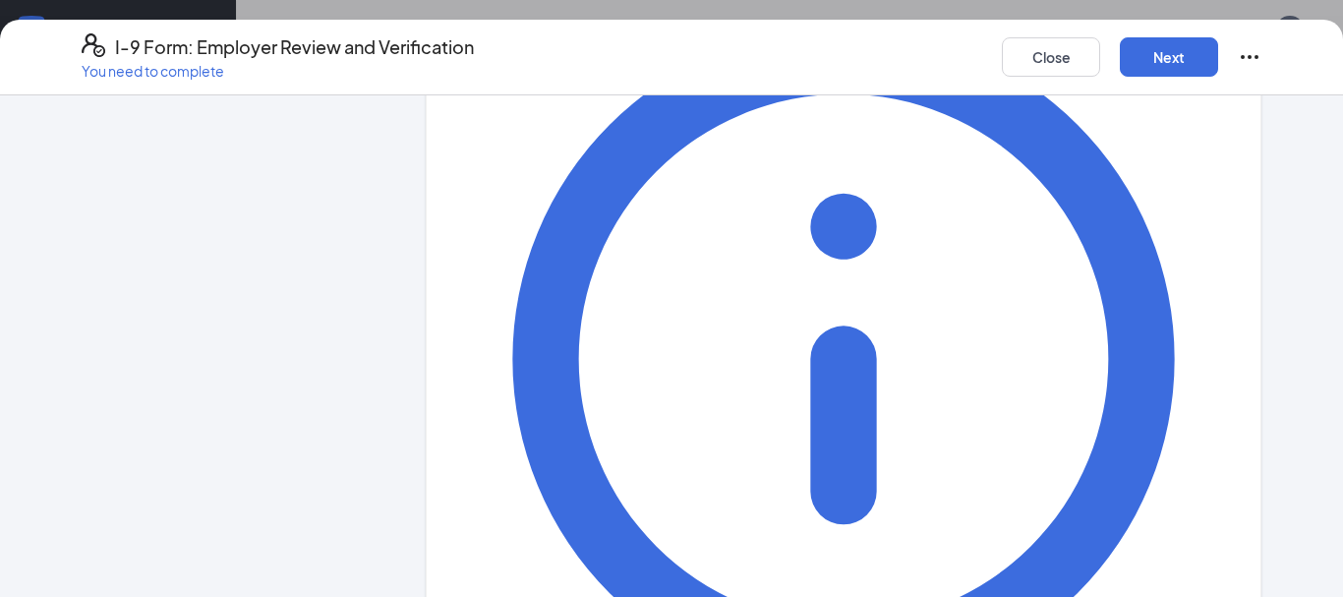
scroll to position [0, 0]
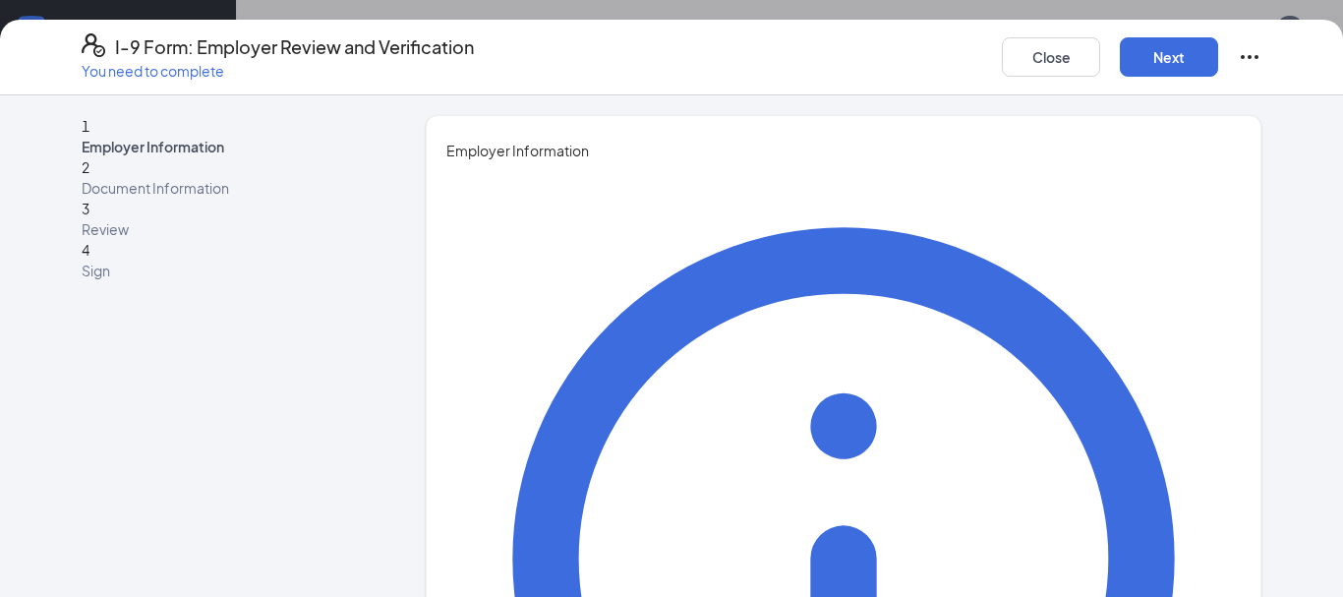
type input "[PERSON_NAME]"
type input "/"
type input "General Manager"
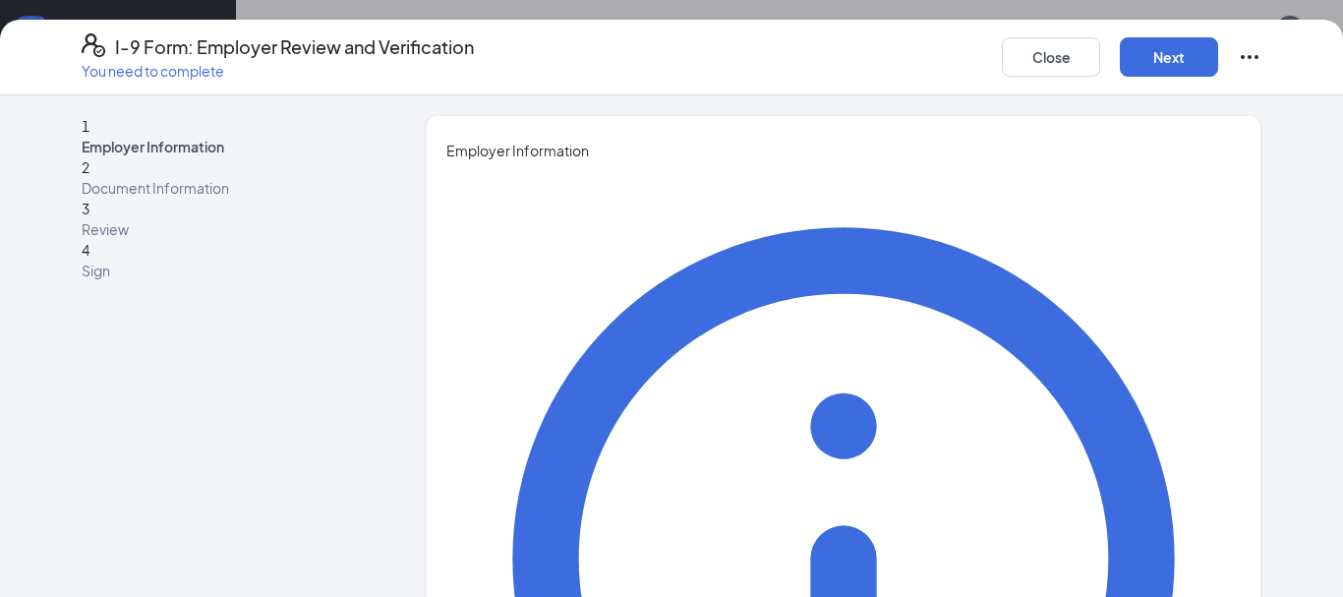
scroll to position [6, 0]
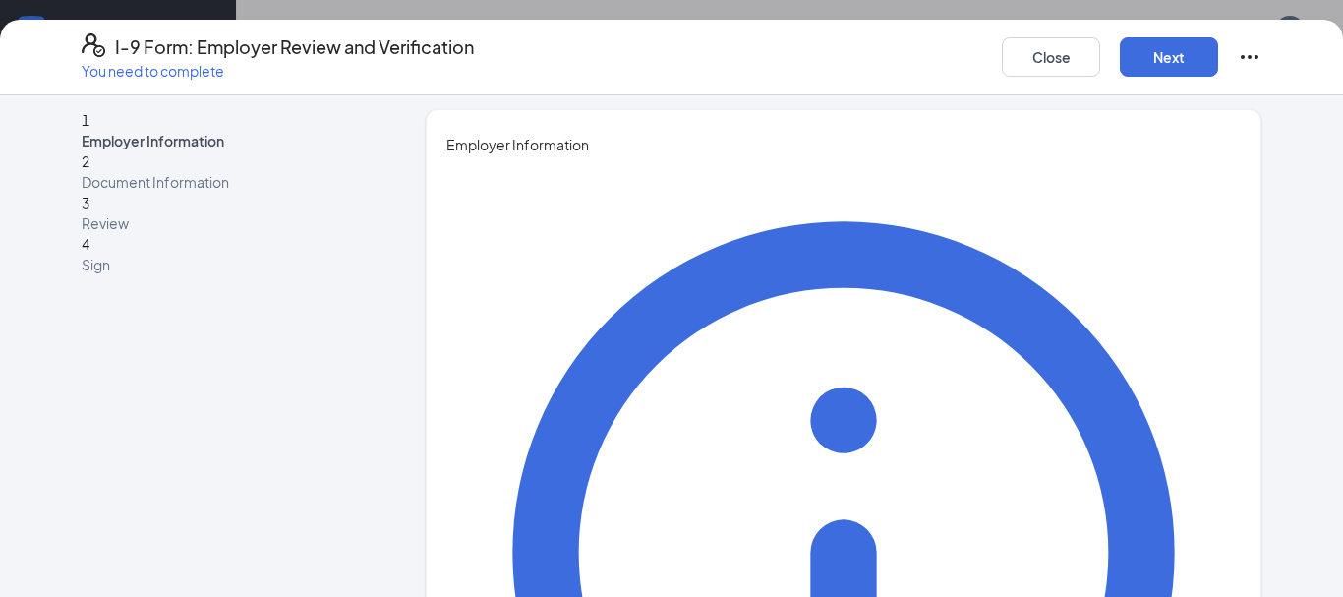
type input "[EMAIL_ADDRESS][DOMAIN_NAME]"
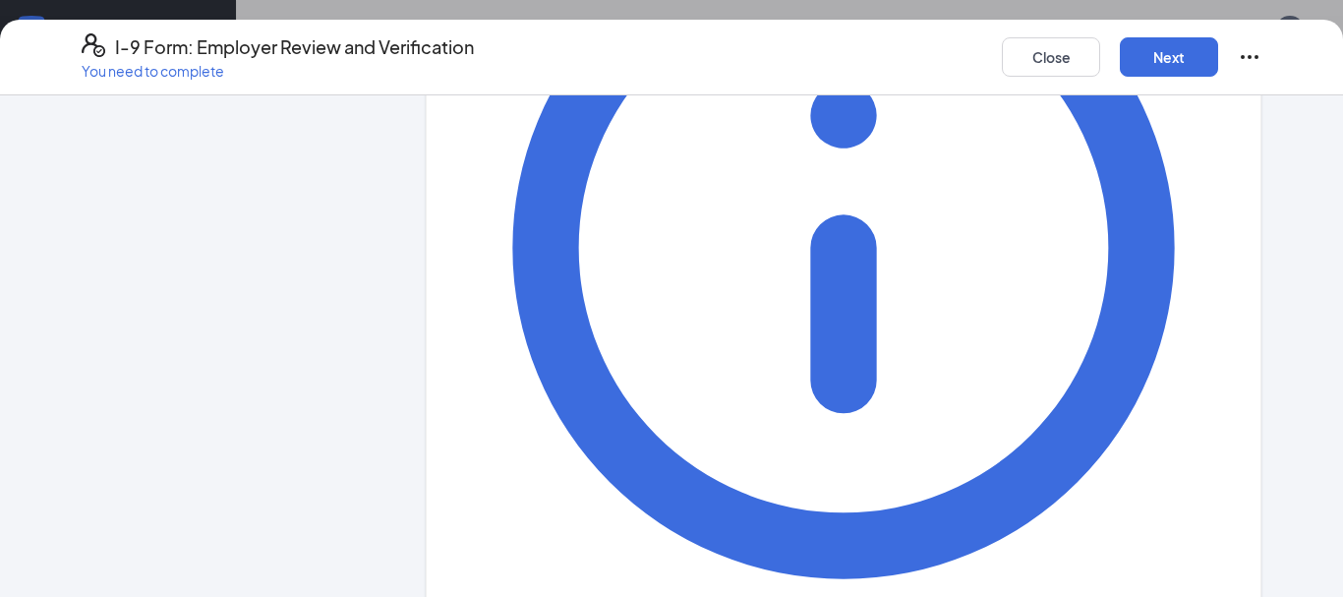
type input "7049191111"
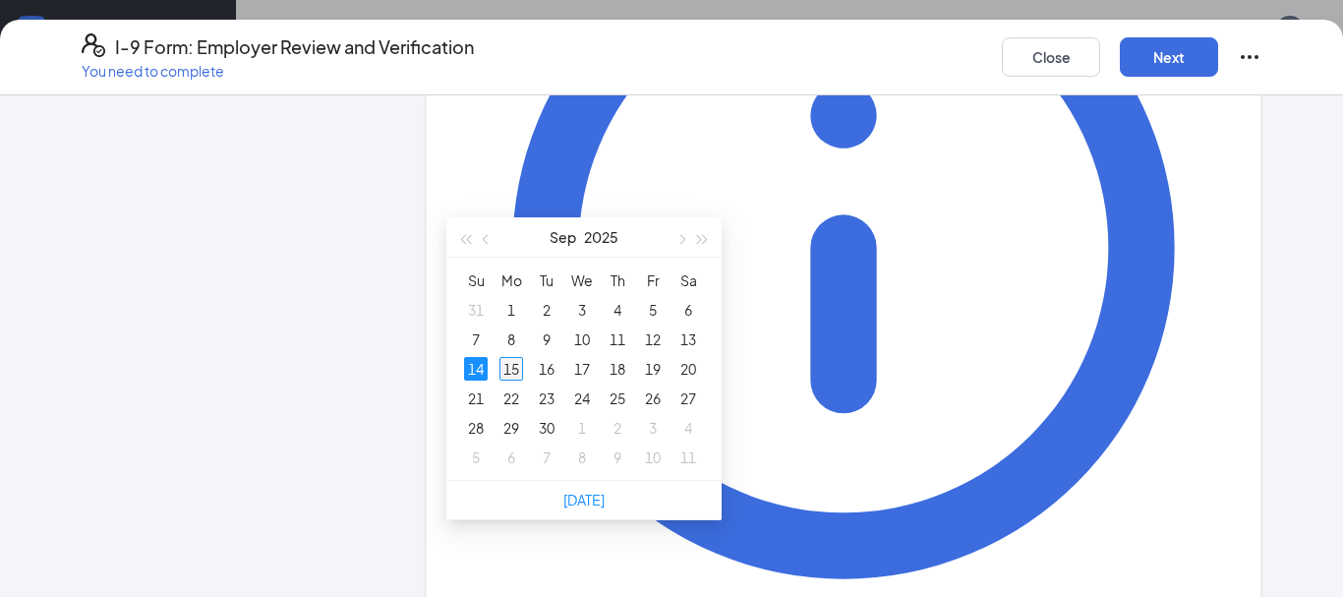
type input "[DATE]"
click at [504, 357] on div "15" at bounding box center [511, 369] width 24 height 24
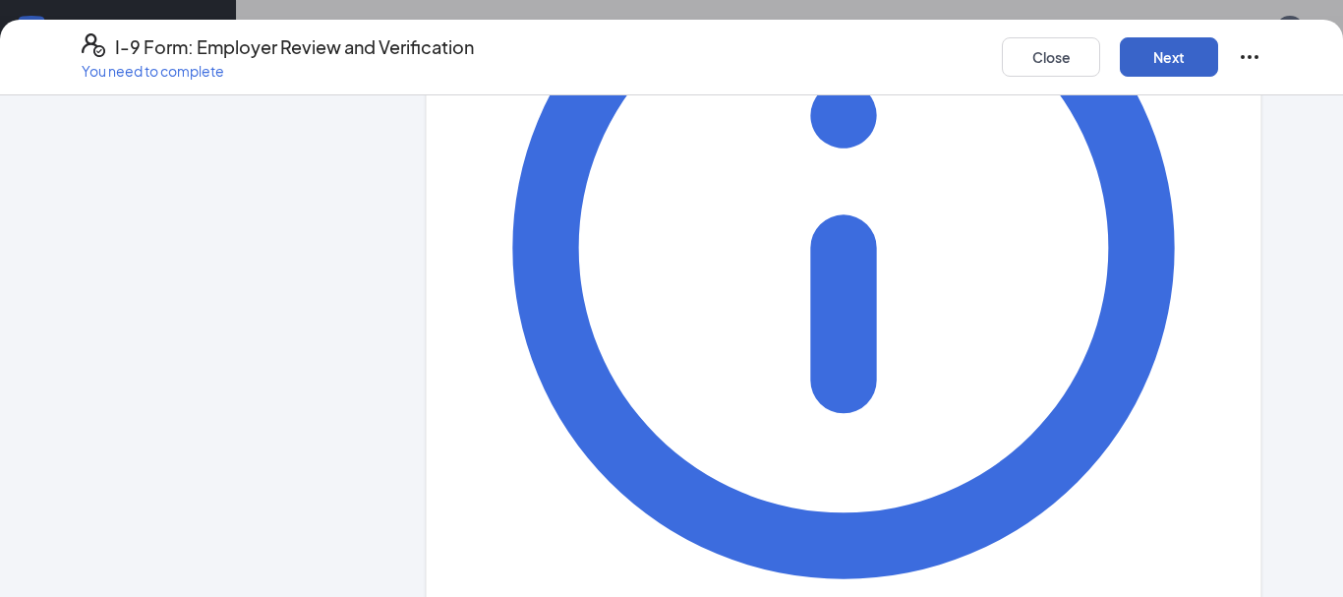
click at [1149, 49] on button "Next" at bounding box center [1169, 56] width 98 height 39
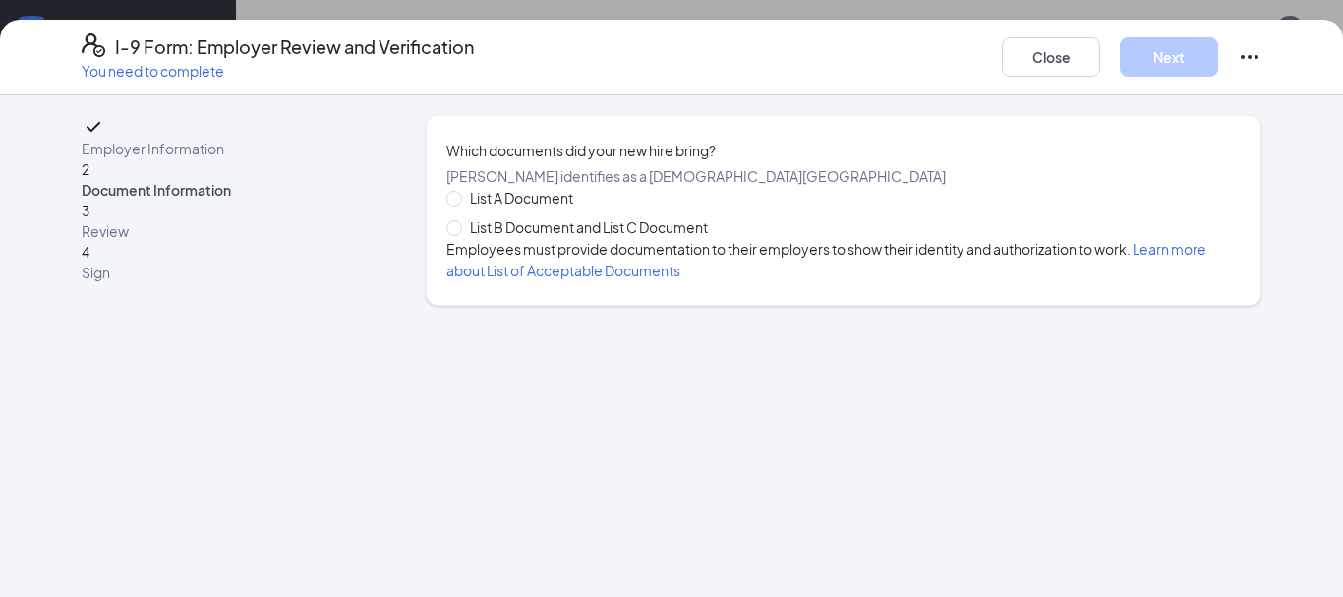
click at [623, 238] on span "List B Document and List C Document" at bounding box center [589, 227] width 254 height 22
click at [460, 234] on input "List B Document and List C Document" at bounding box center [453, 227] width 14 height 14
radio input "true"
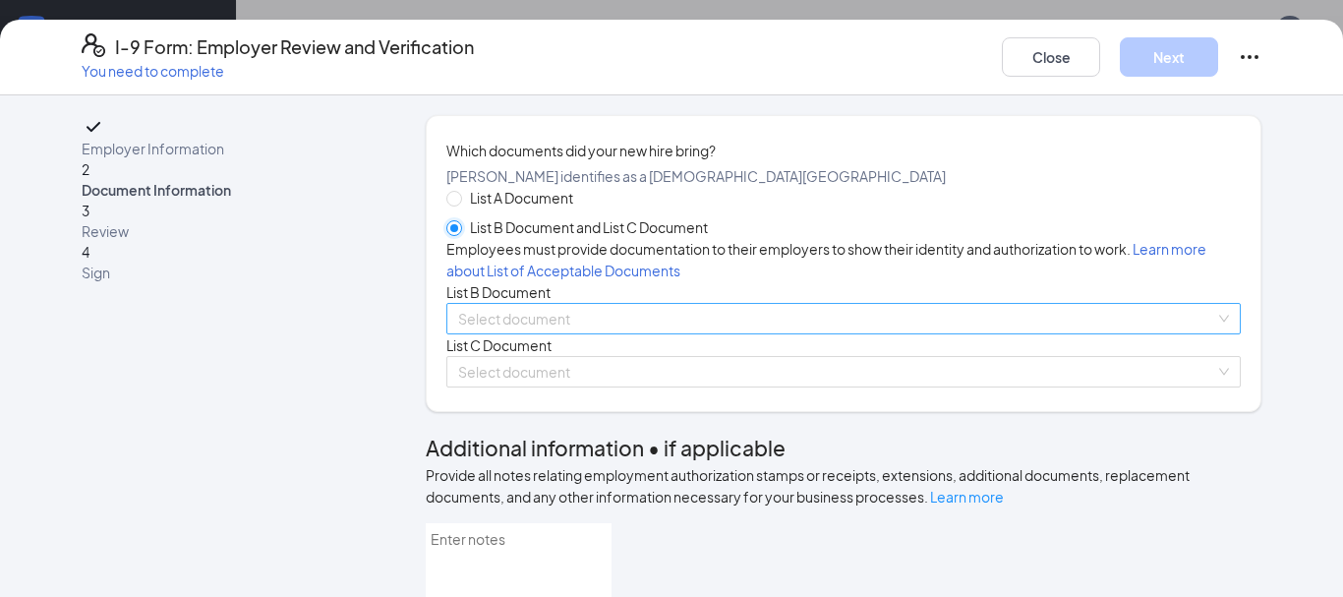
click at [602, 333] on span at bounding box center [836, 318] width 757 height 29
click at [519, 333] on input "search" at bounding box center [836, 318] width 757 height 29
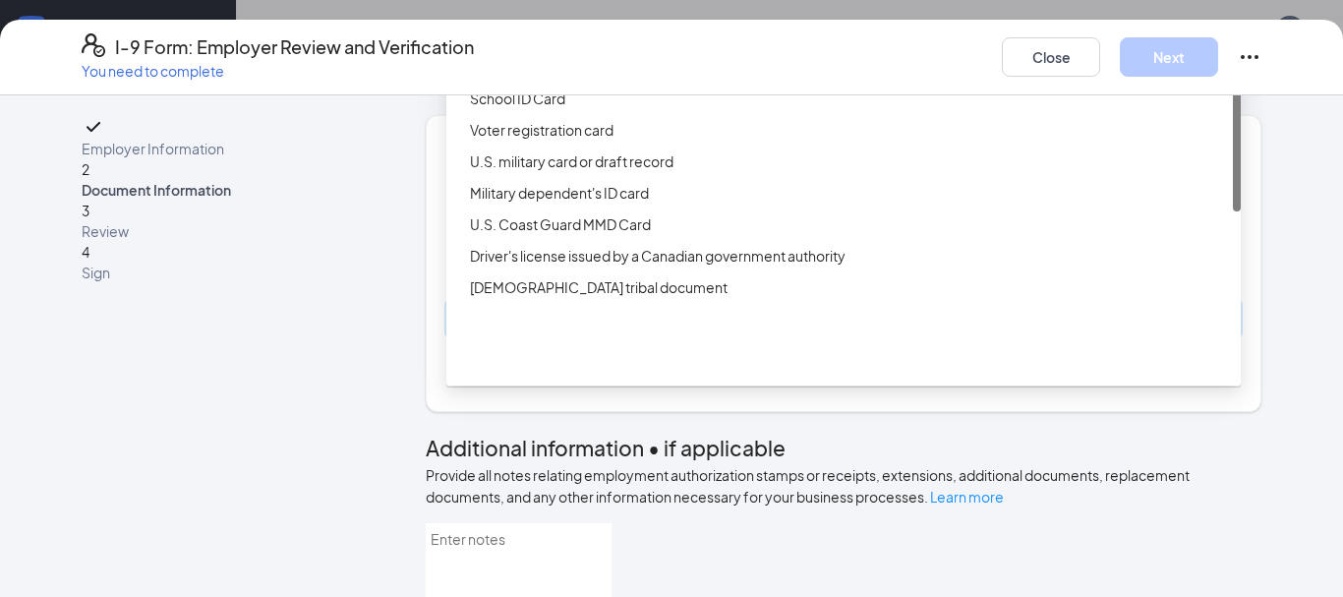
click at [527, 51] on div "Driver’s License issued by U.S State or outlying US possession" at bounding box center [843, 35] width 794 height 31
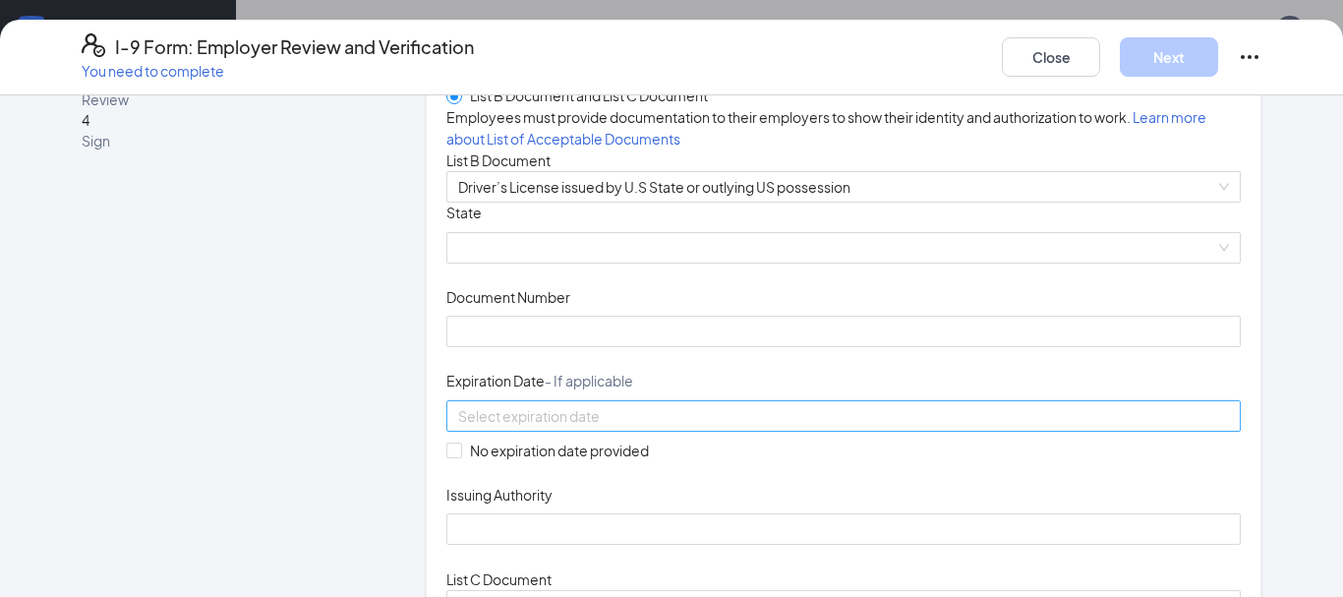
scroll to position [318, 0]
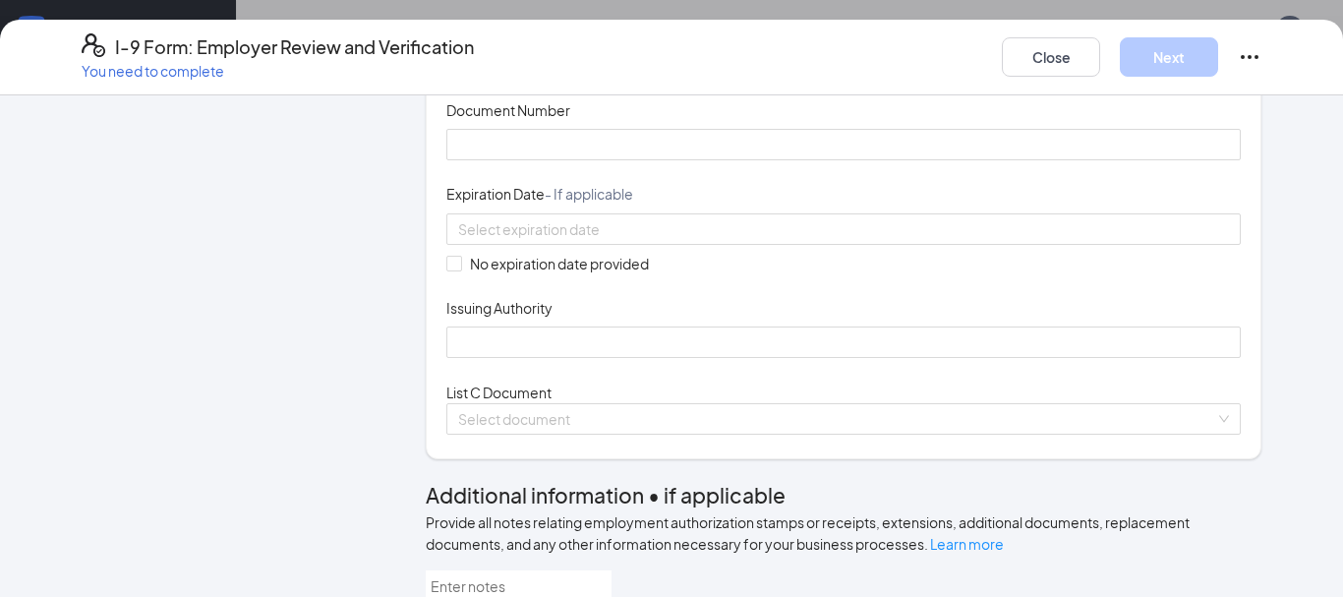
click at [552, 76] on span at bounding box center [843, 60] width 771 height 29
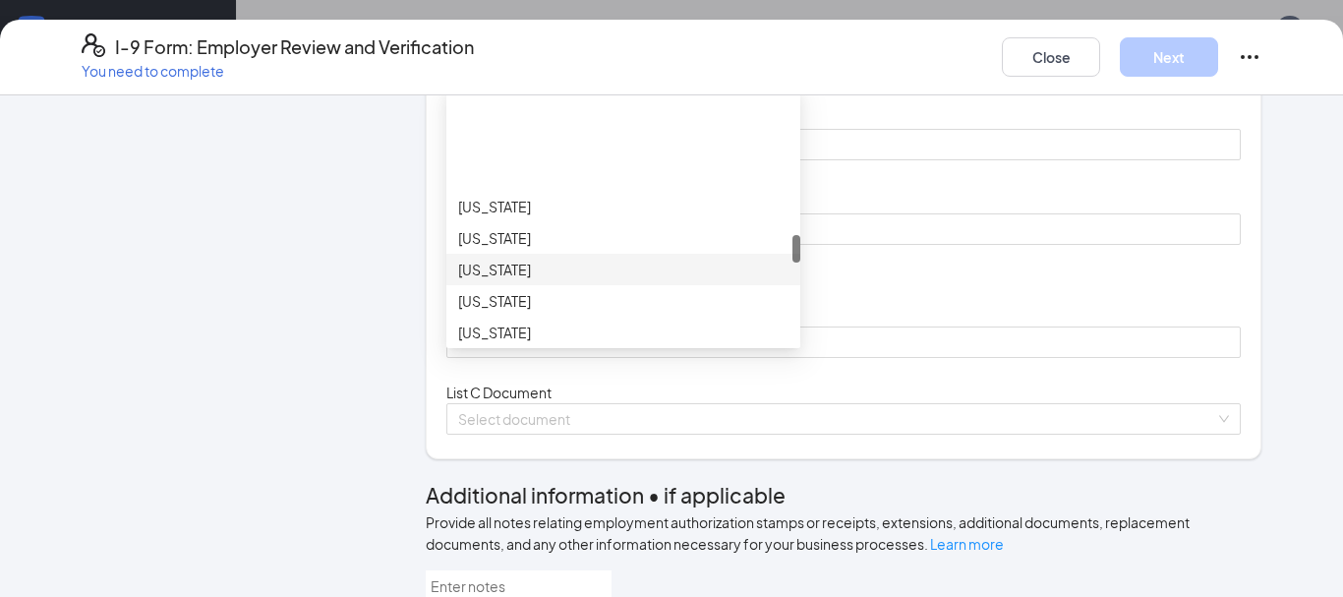
scroll to position [1380, 0]
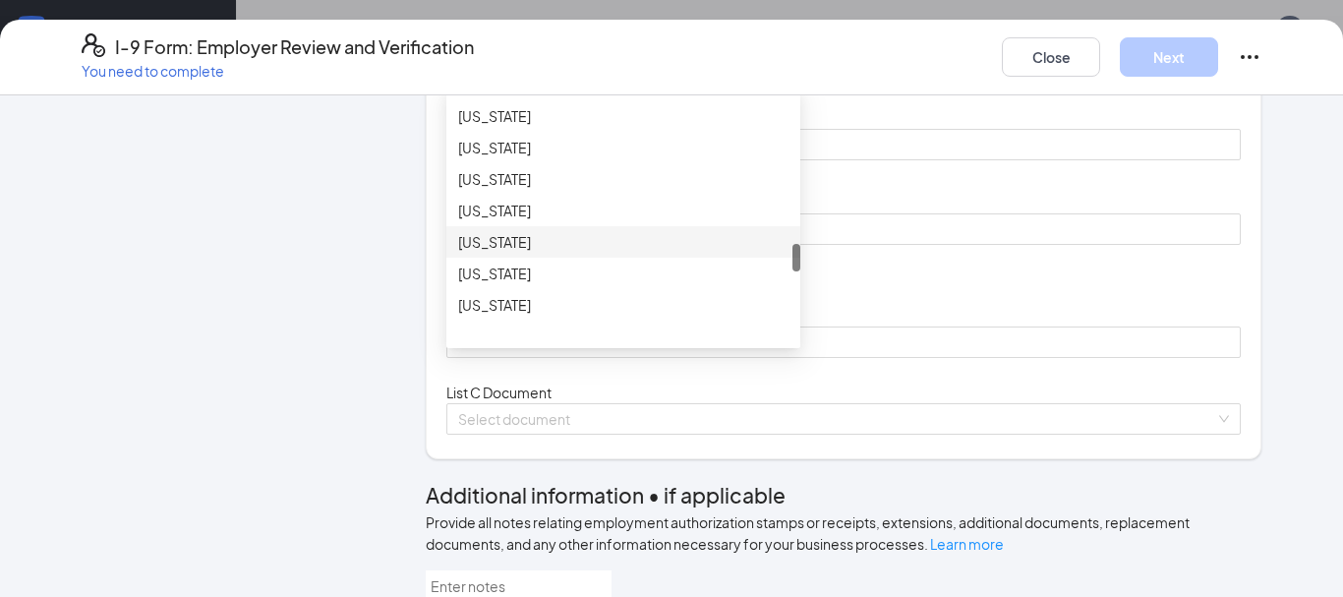
click at [510, 258] on div "[US_STATE]" at bounding box center [623, 241] width 354 height 31
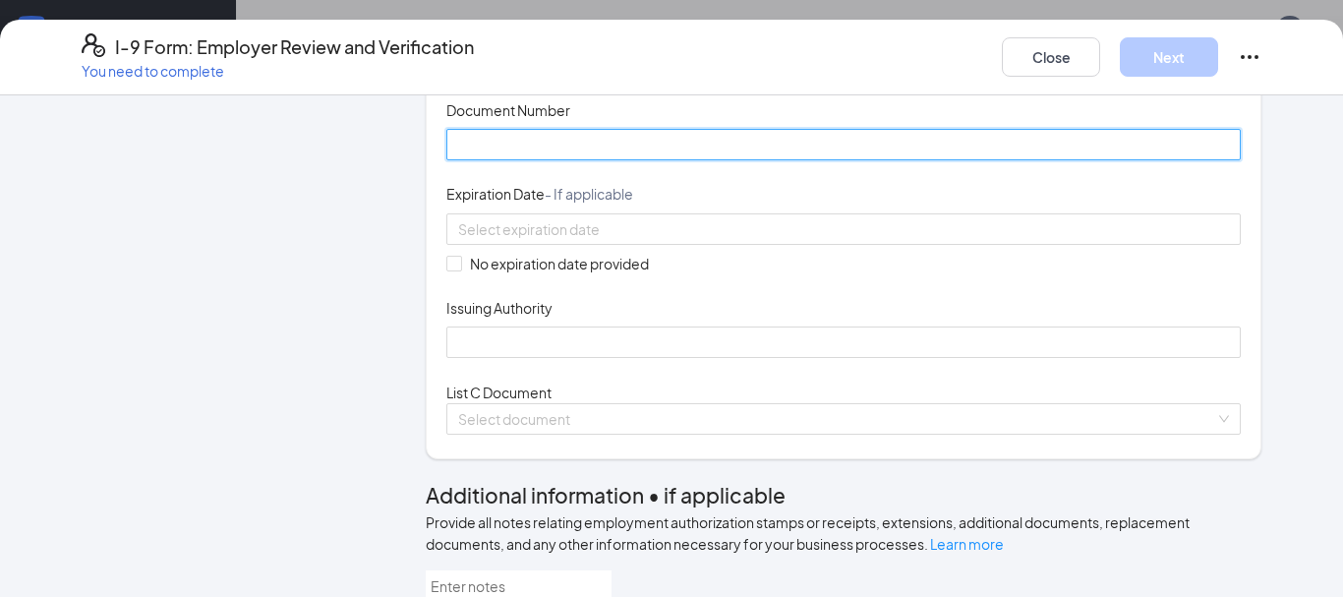
click at [584, 160] on input "Document Number" at bounding box center [843, 144] width 794 height 31
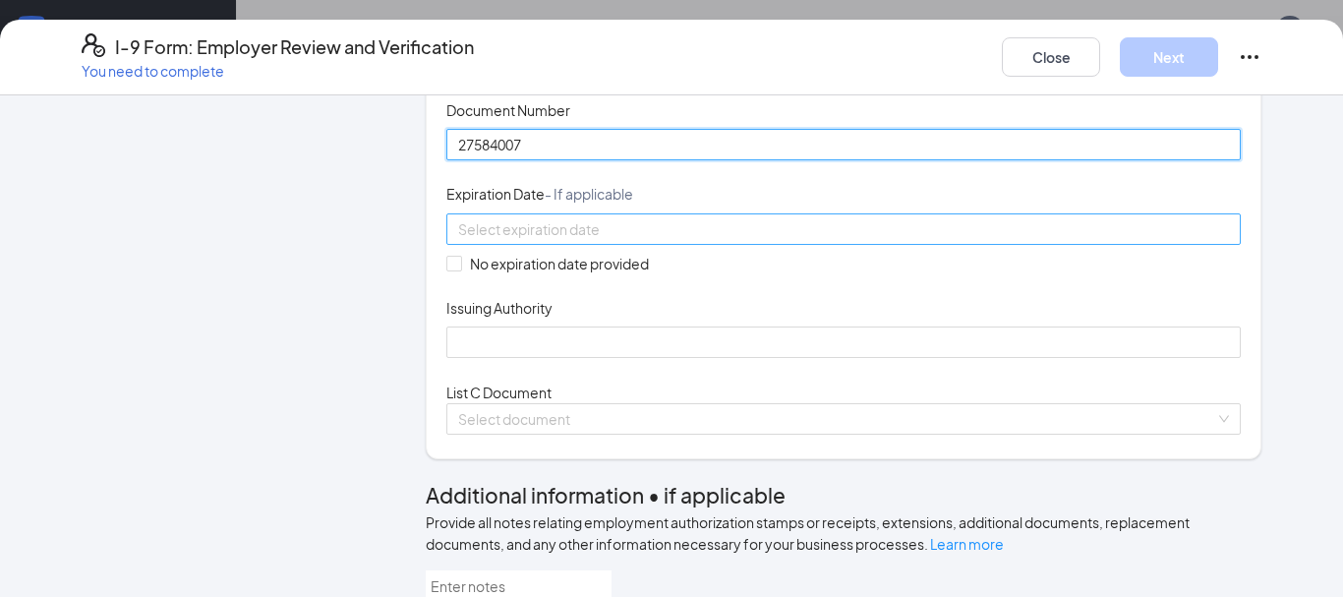
type input "27584007"
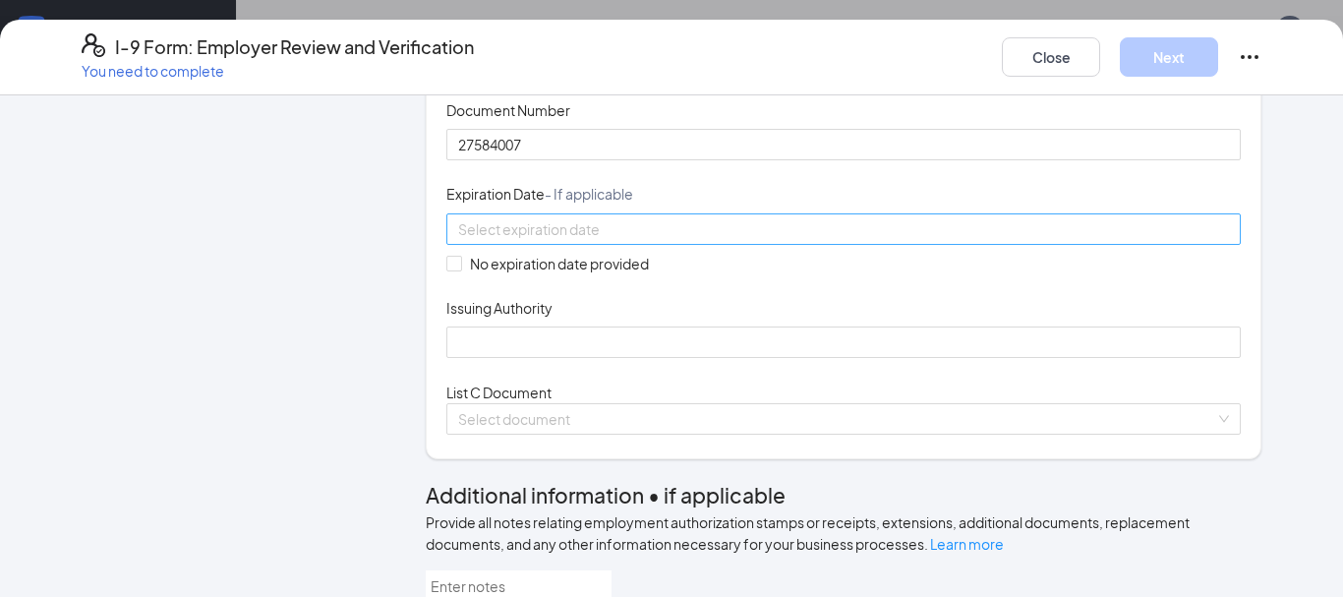
click at [505, 245] on div at bounding box center [843, 228] width 794 height 31
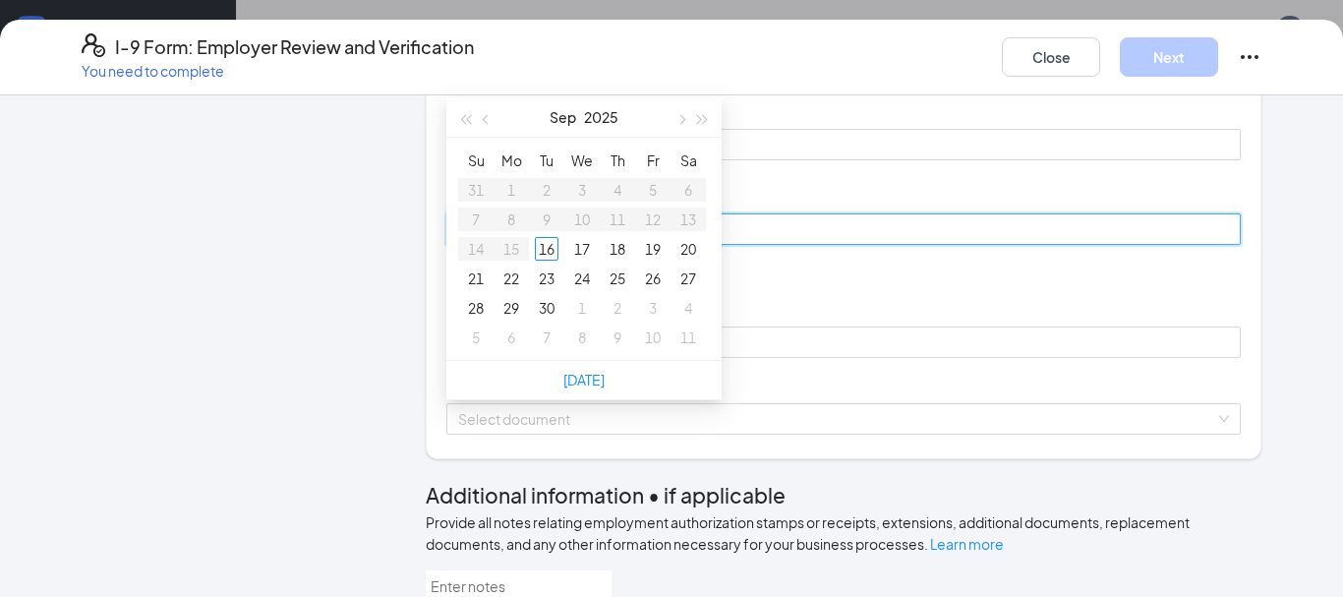
type input "[DATE]"
type input "0"
type input "[DATE]"
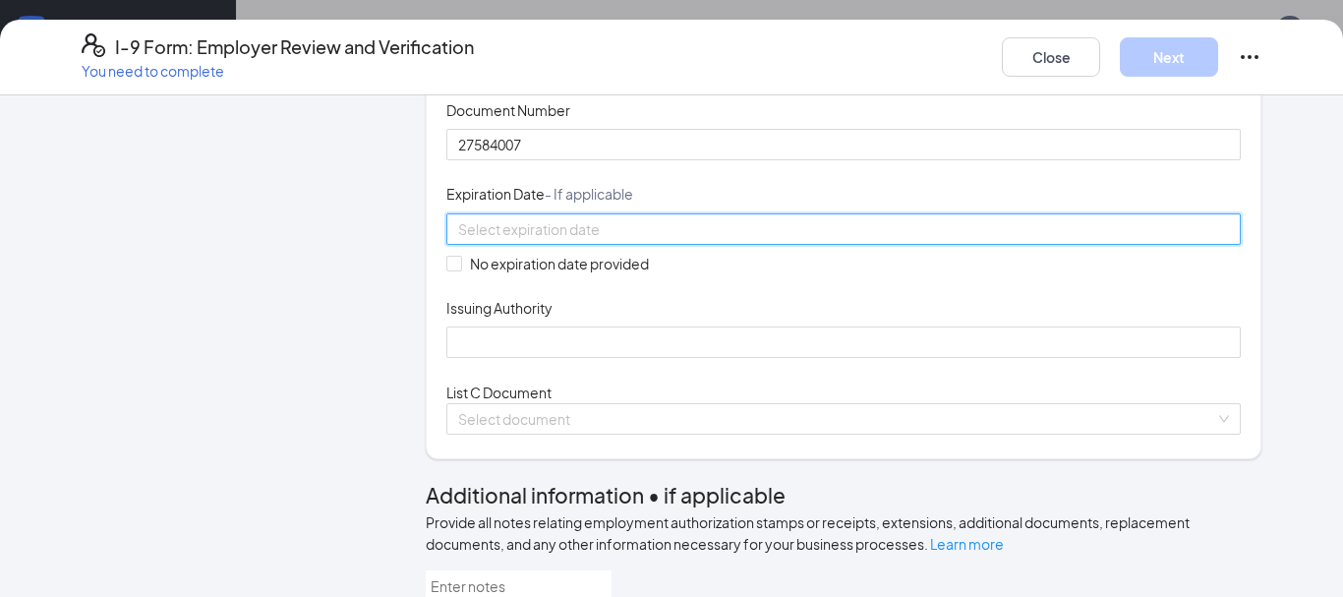
click at [520, 240] on input at bounding box center [841, 229] width 767 height 22
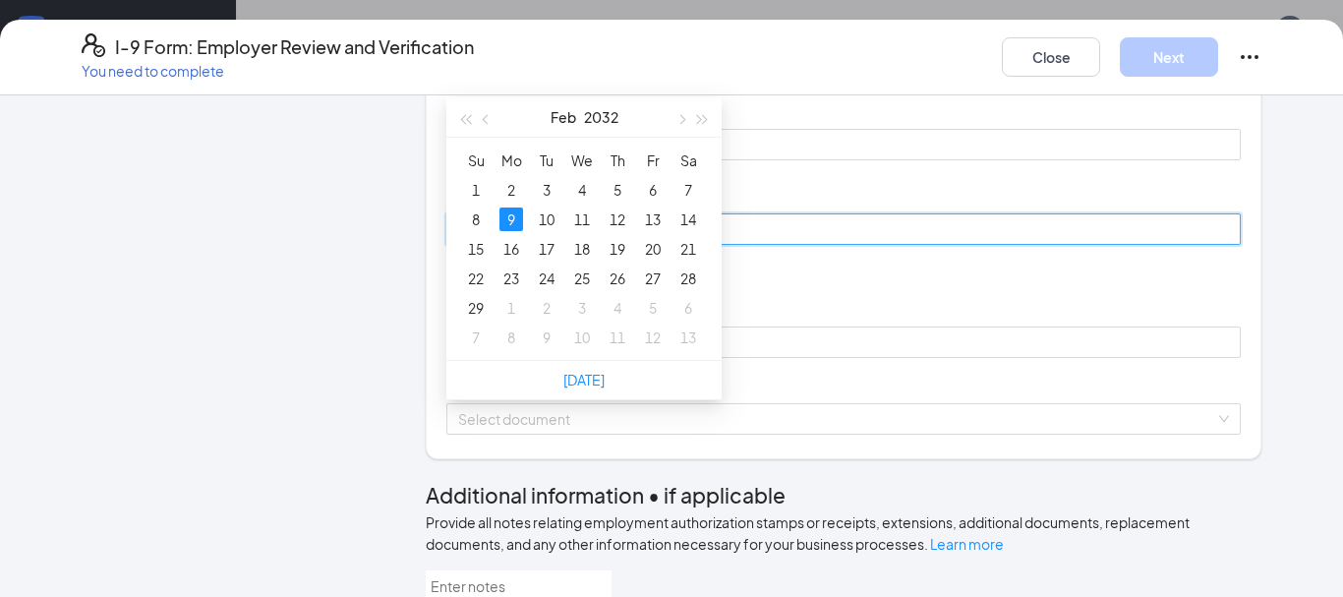
click at [508, 207] on div "9" at bounding box center [511, 219] width 24 height 24
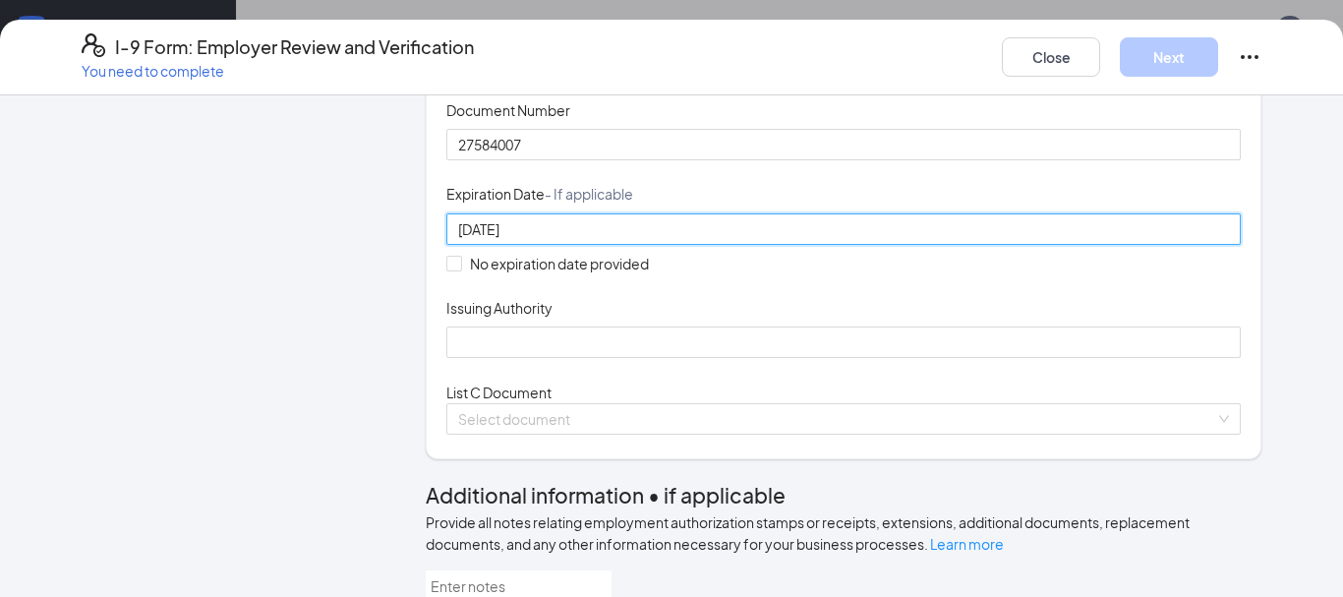
type input "[DATE]"
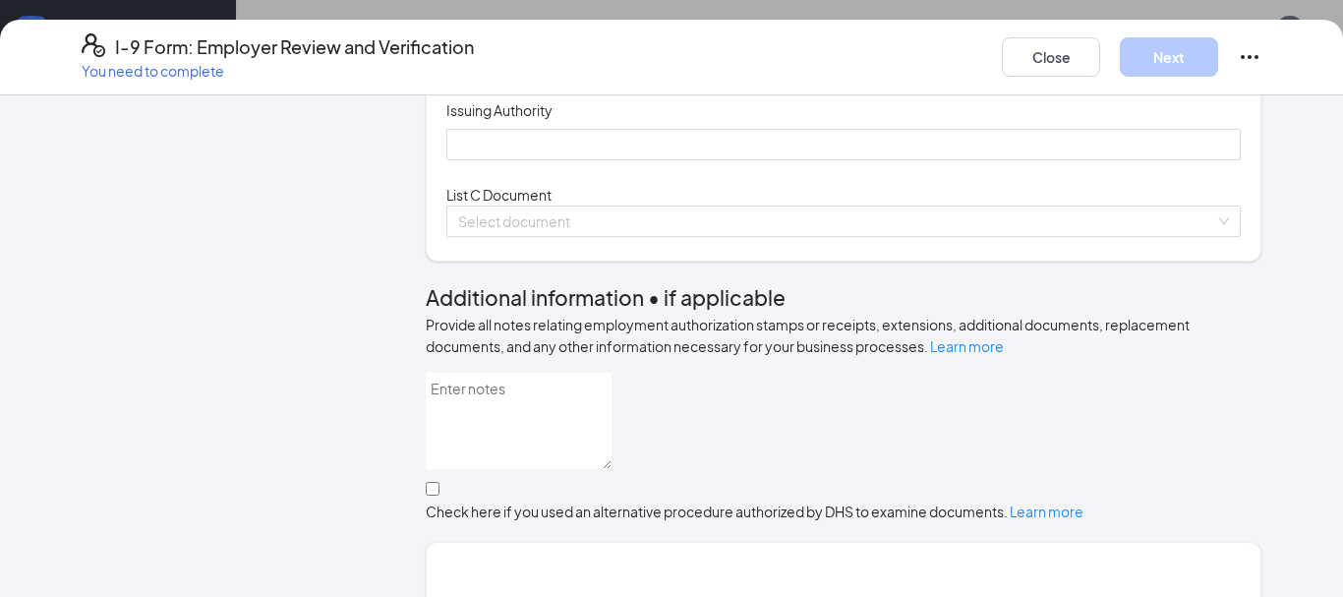
scroll to position [531, 0]
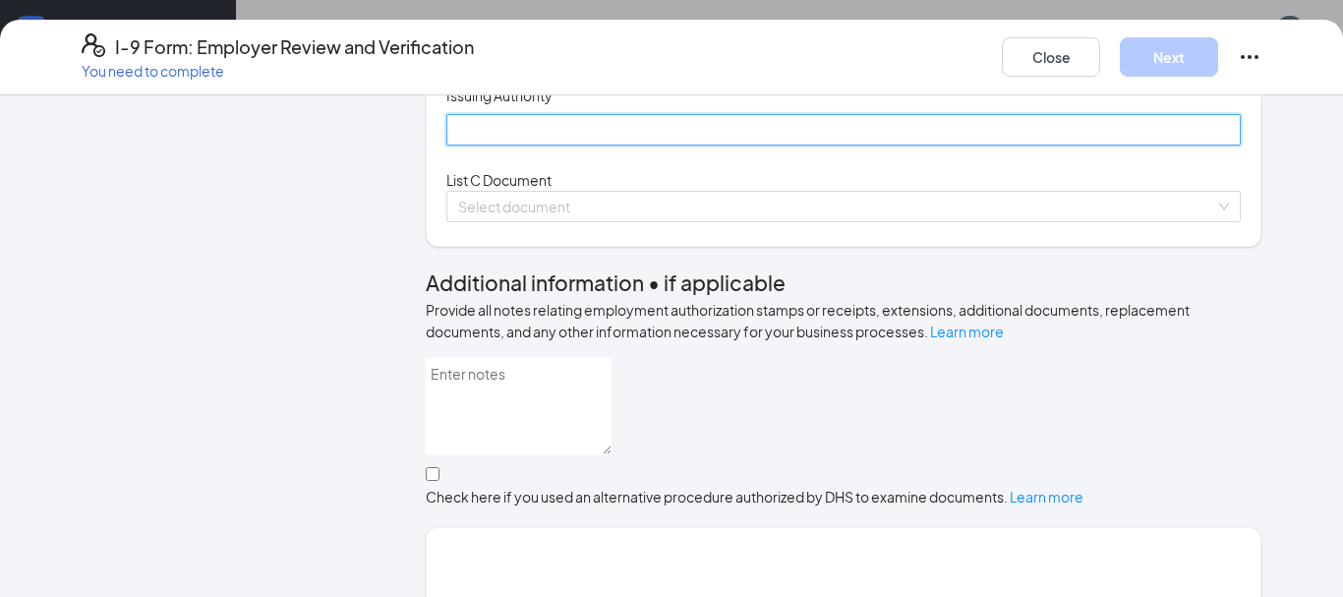
click at [506, 145] on input "Issuing Authority" at bounding box center [843, 129] width 794 height 31
click at [495, 145] on input "Issuing Authority" at bounding box center [843, 129] width 794 height 31
type input "[US_STATE]"
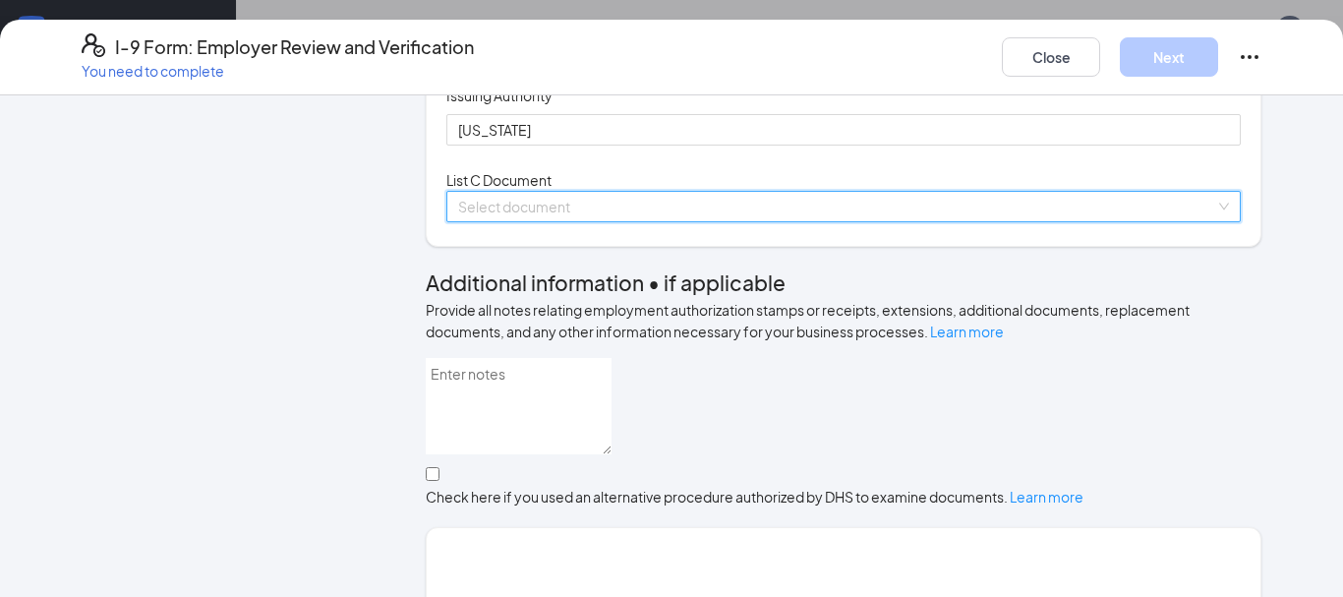
click at [654, 221] on input "search" at bounding box center [836, 206] width 757 height 29
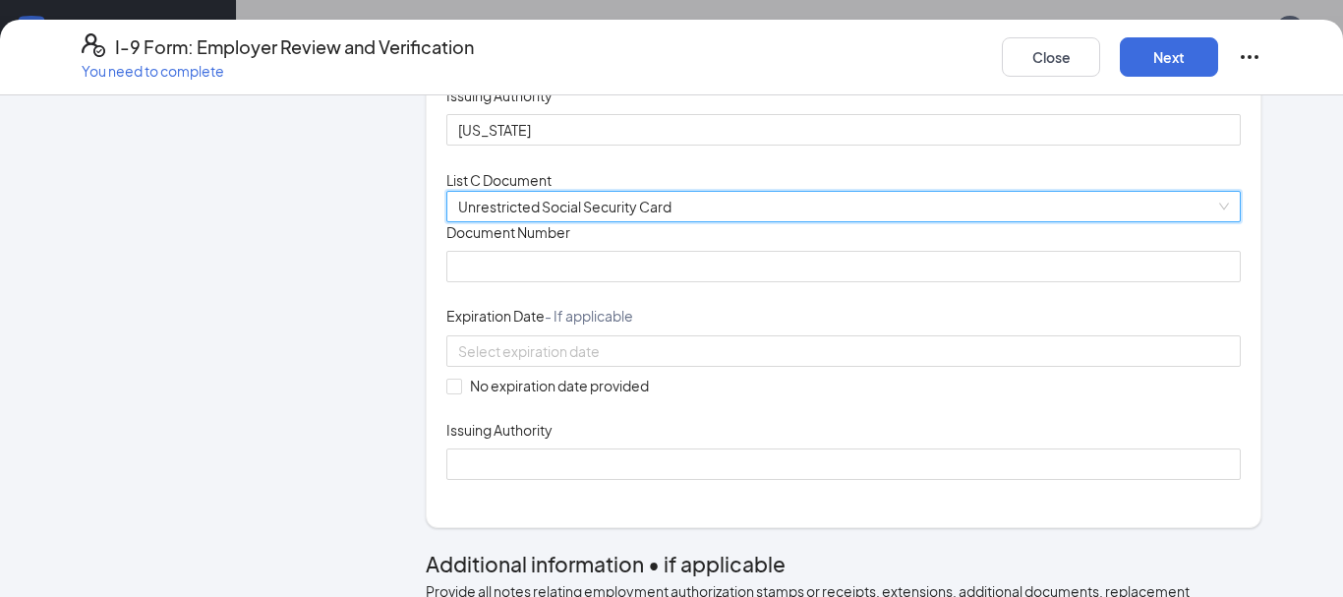
scroll to position [637, 0]
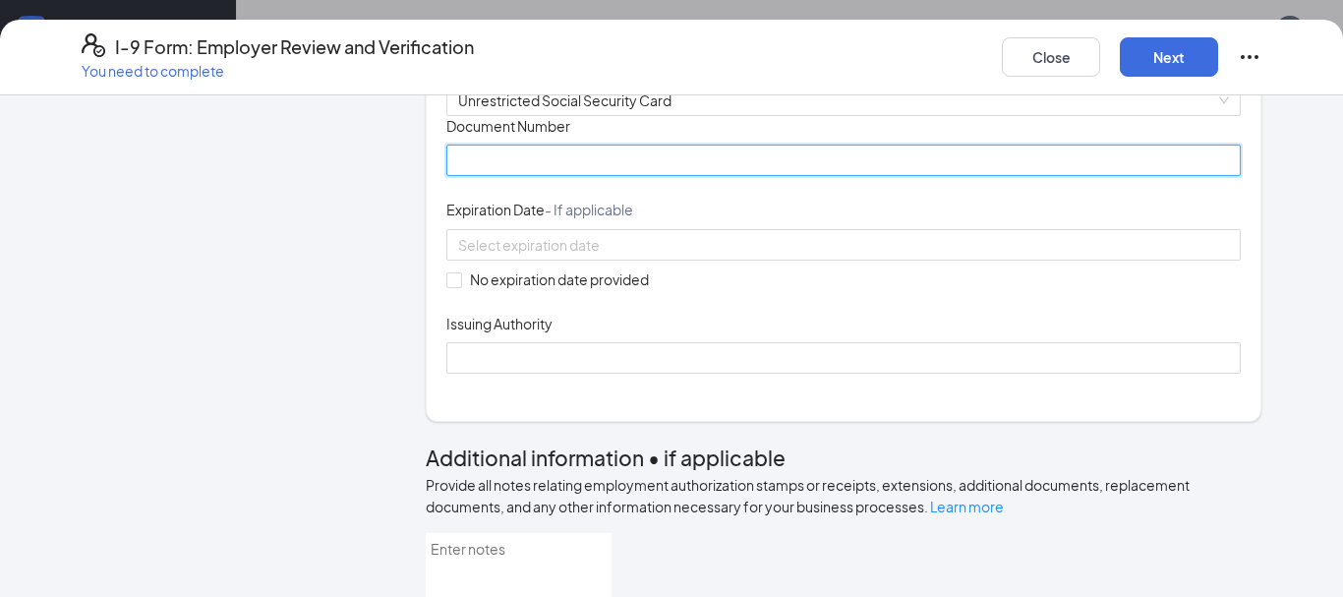
click at [501, 176] on input "Document Number" at bounding box center [843, 159] width 794 height 31
type input "150785224"
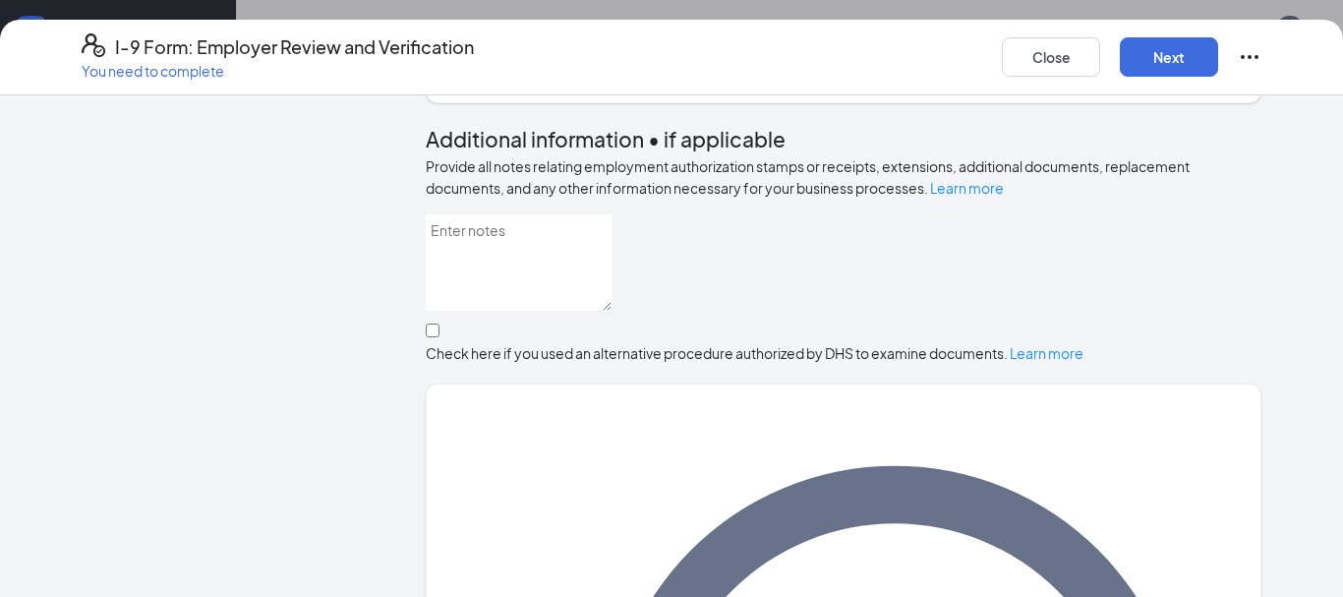
scroll to position [849, 0]
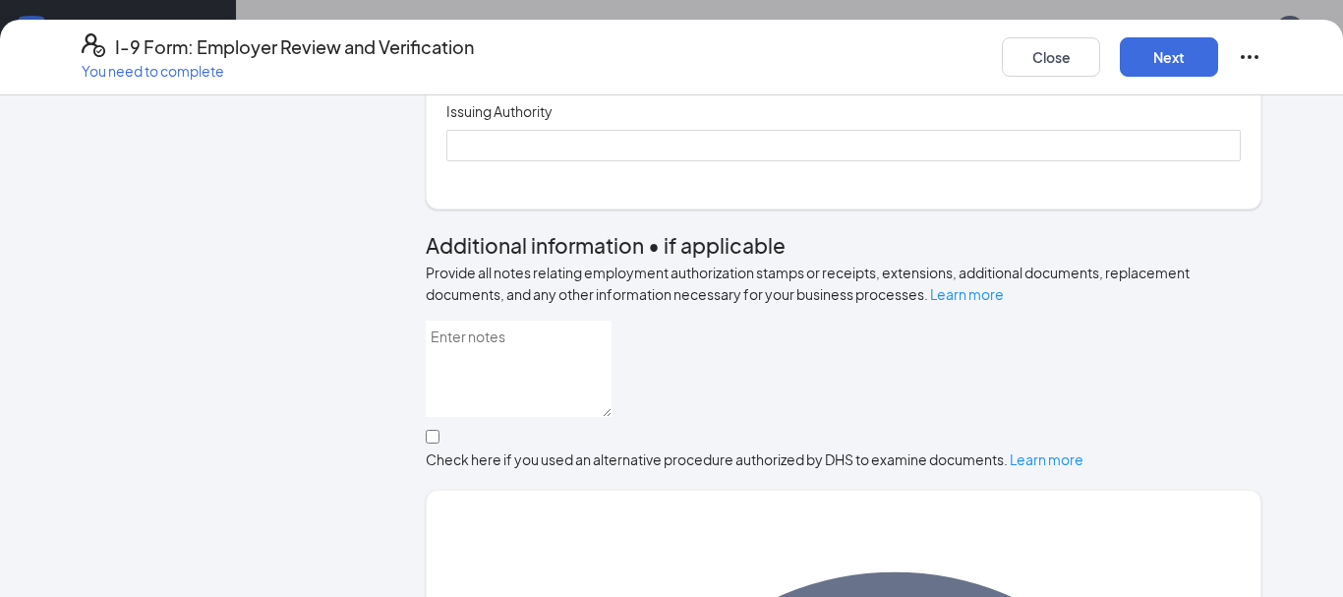
click at [632, 43] on input at bounding box center [841, 33] width 767 height 22
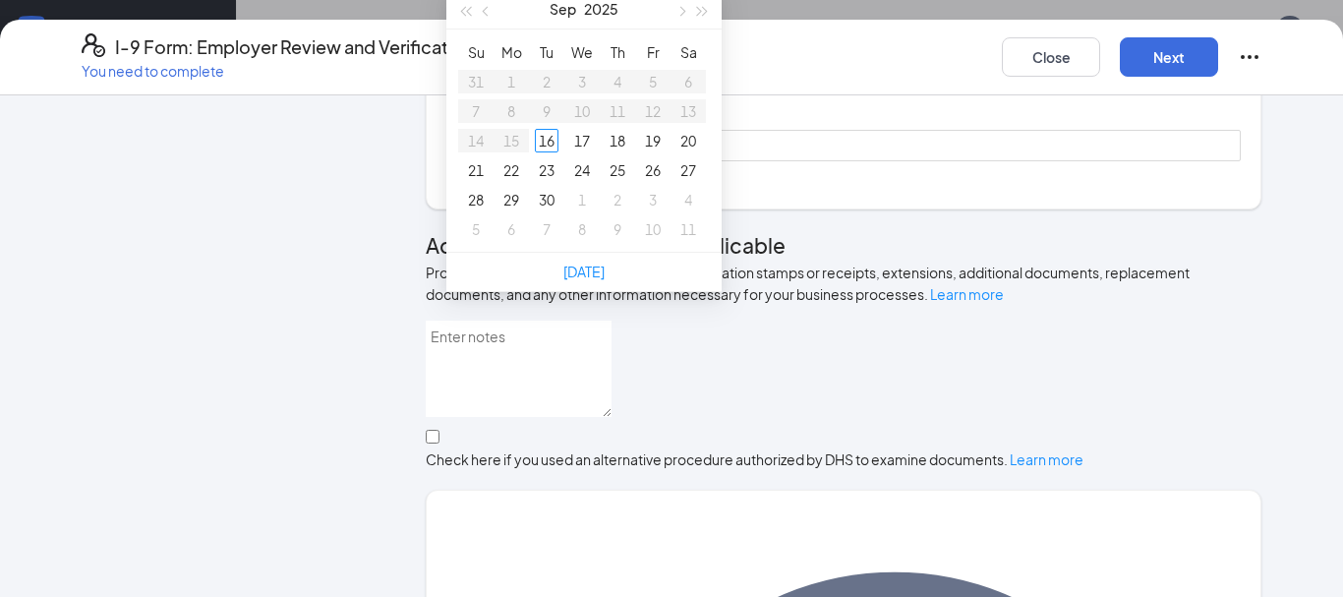
click at [495, 78] on span "No expiration date provided" at bounding box center [559, 67] width 195 height 22
click at [460, 74] on input "No expiration date provided" at bounding box center [453, 67] width 14 height 14
checkbox input "true"
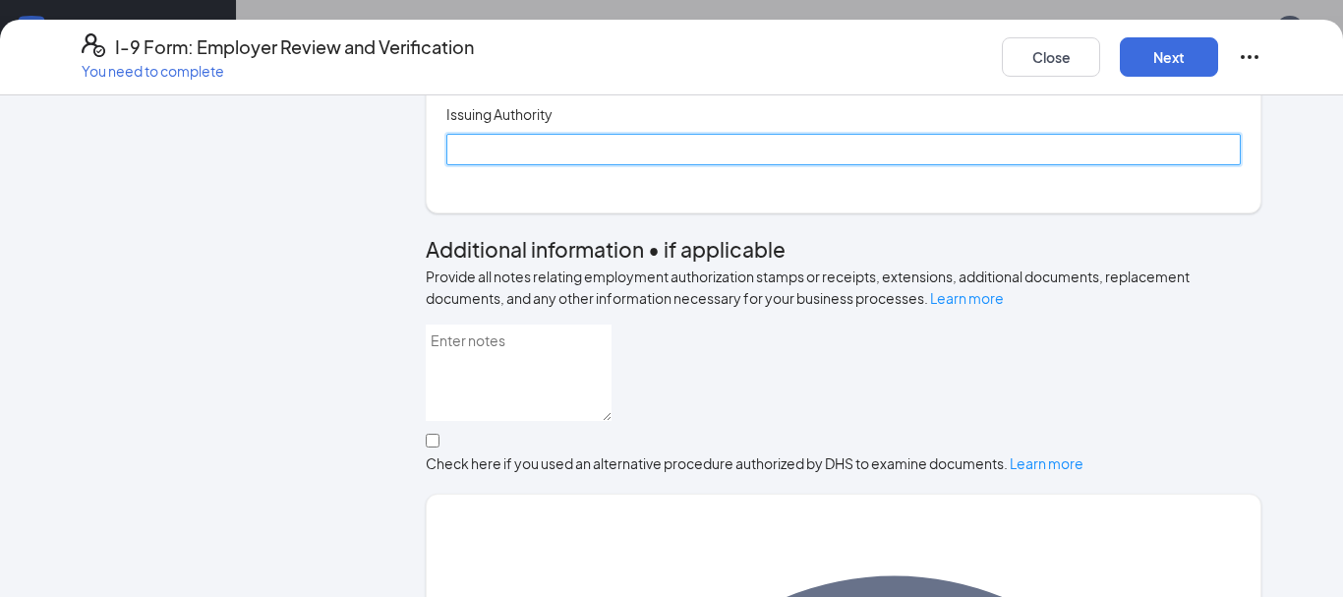
click at [545, 165] on input "Issuing Authority" at bounding box center [843, 149] width 794 height 31
type input "Social Security Administration"
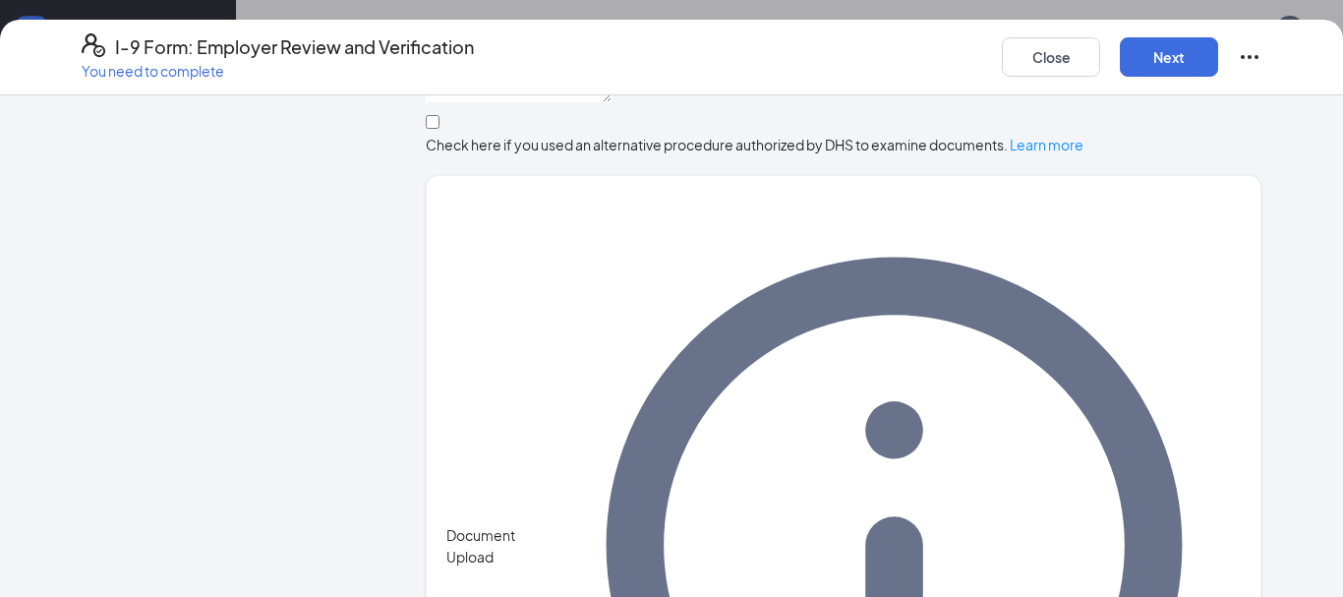
scroll to position [1240, 0]
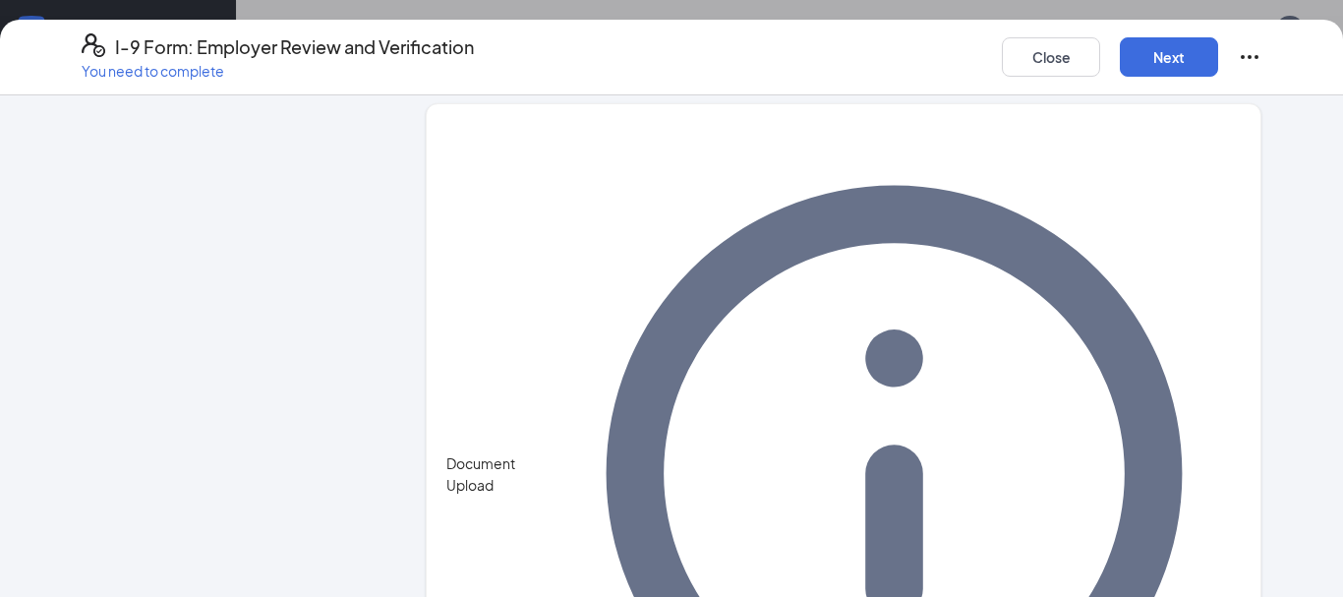
click at [1233, 444] on icon "Info" at bounding box center [895, 474] width 692 height 692
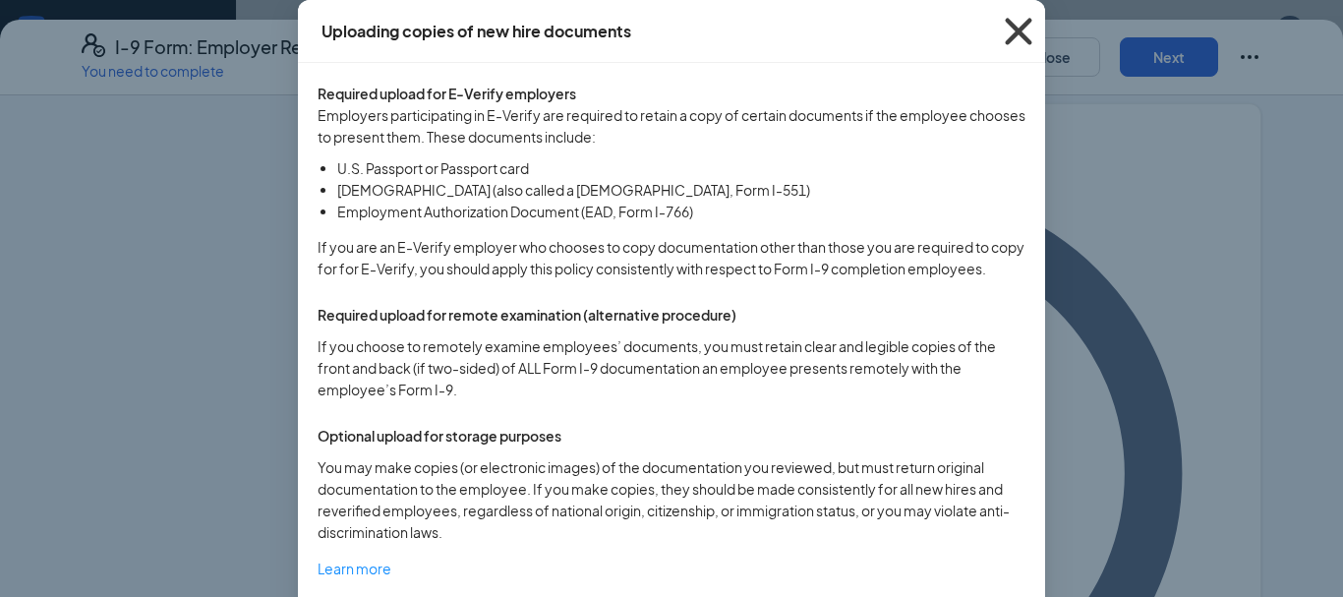
click at [1020, 27] on icon "Cross" at bounding box center [1018, 31] width 53 height 53
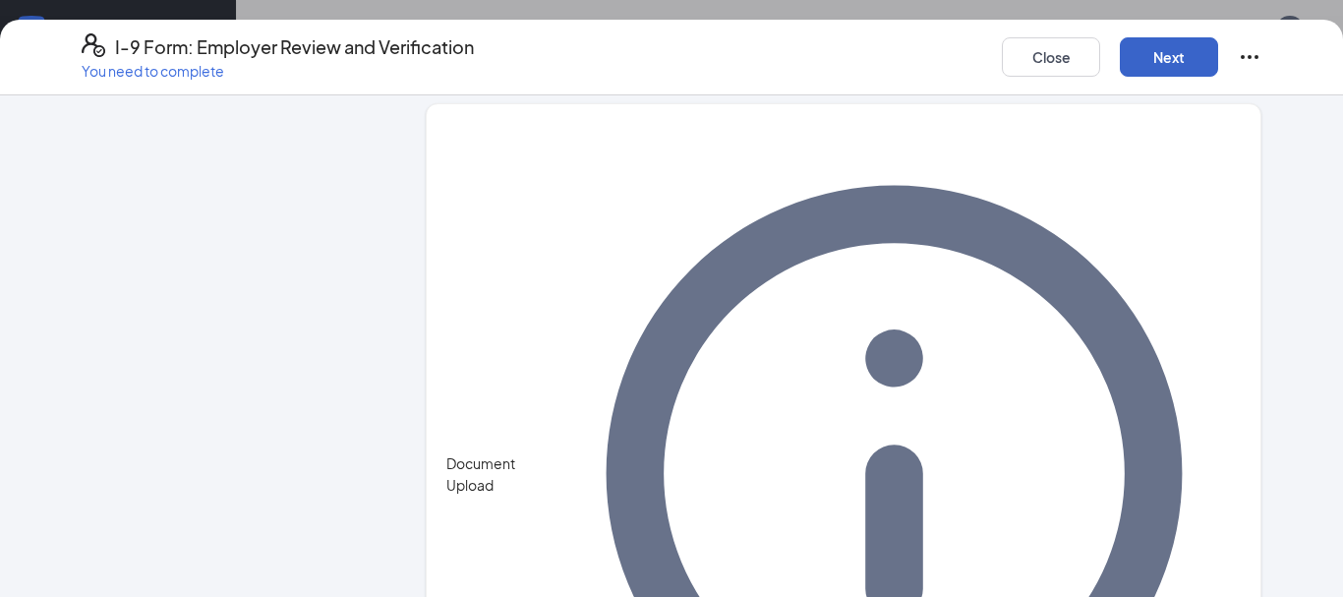
click at [1143, 64] on button "Next" at bounding box center [1169, 56] width 98 height 39
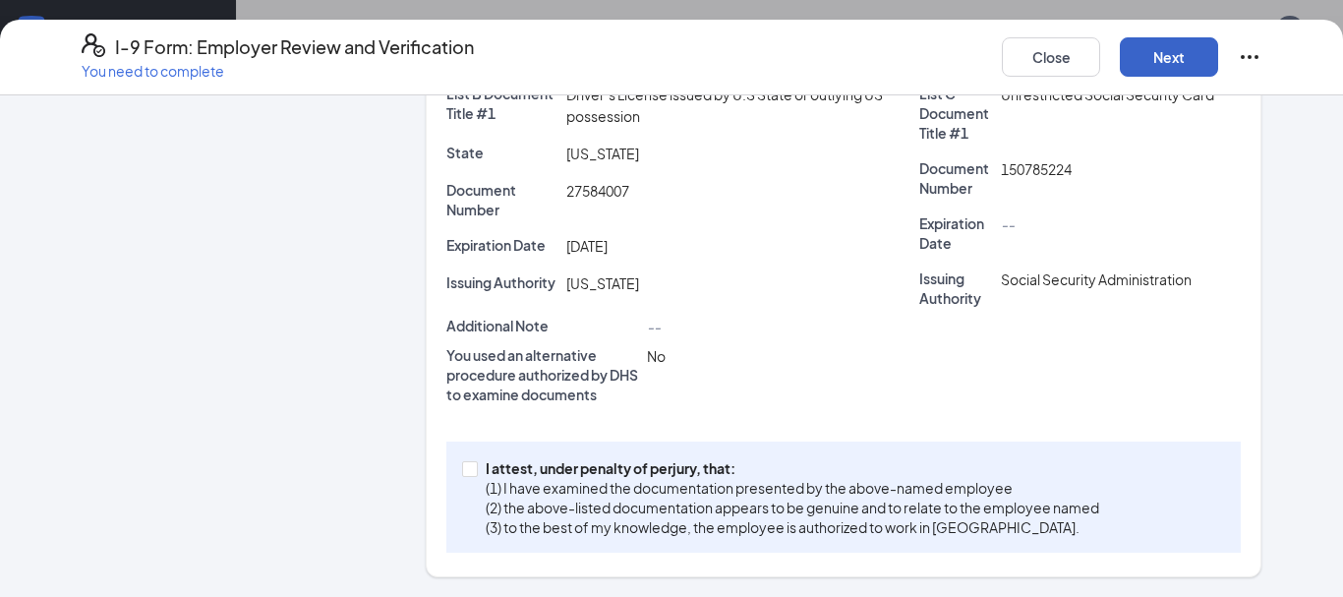
scroll to position [628, 0]
click at [484, 474] on span "I attest, under penalty of [PERSON_NAME], that: (1) I have examined the documen…" at bounding box center [792, 497] width 629 height 79
click at [476, 474] on input "I attest, under penalty of [PERSON_NAME], that: (1) I have examined the documen…" at bounding box center [469, 468] width 14 height 14
checkbox input "true"
click at [1148, 78] on div "Close Next" at bounding box center [1132, 56] width 260 height 47
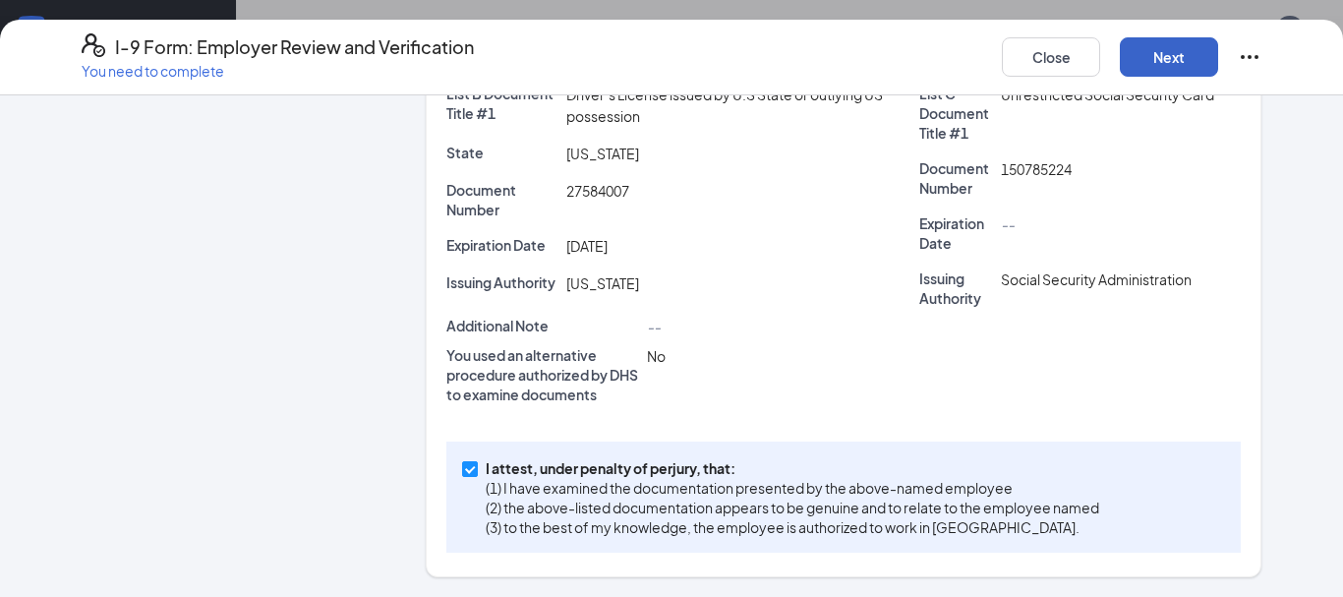
click at [1154, 58] on button "Next" at bounding box center [1169, 56] width 98 height 39
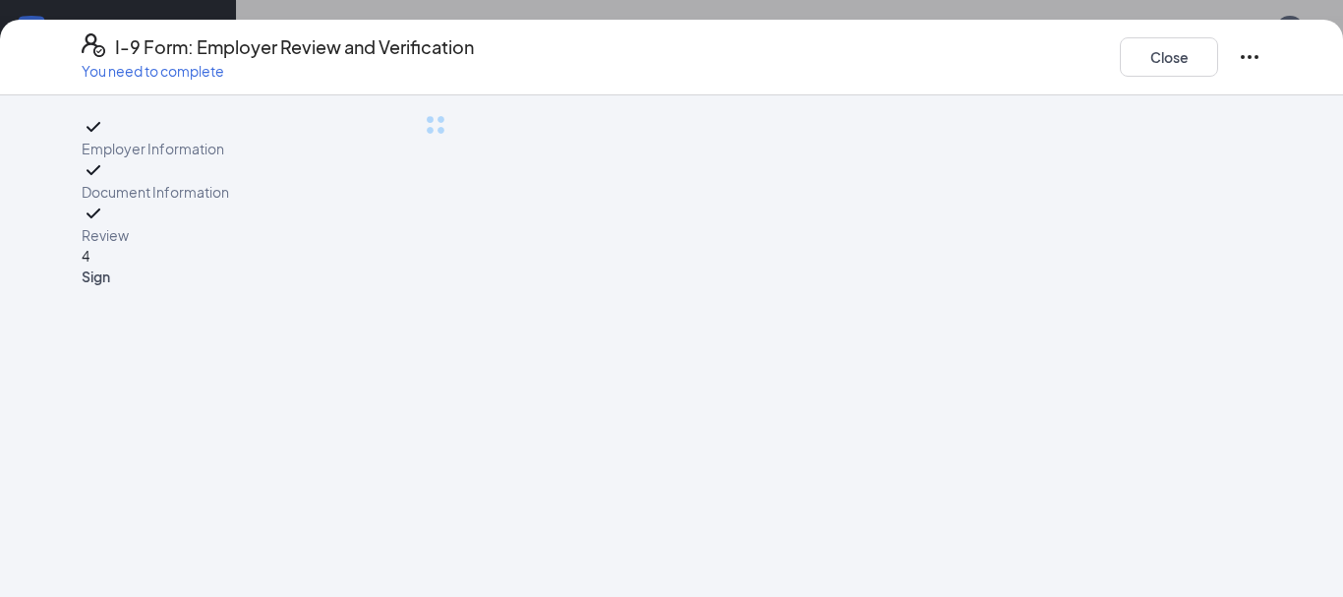
scroll to position [0, 0]
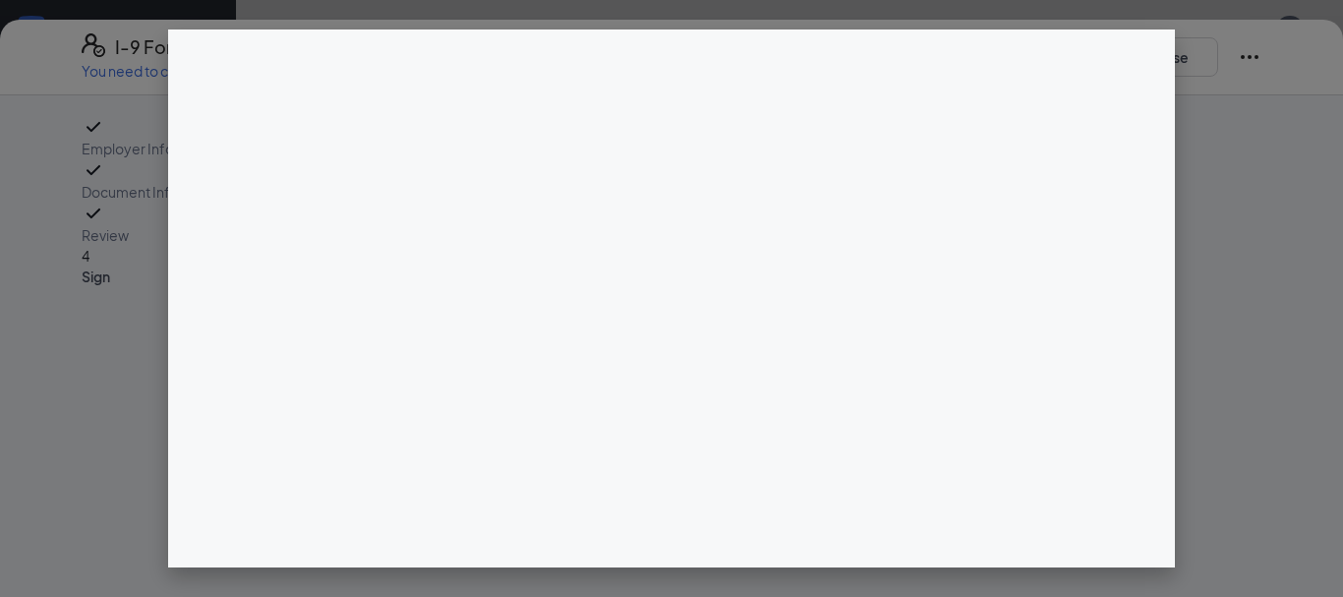
click at [0, 349] on div at bounding box center [671, 298] width 1343 height 597
click at [89, 135] on div at bounding box center [671, 298] width 1343 height 597
